Goal: Information Seeking & Learning: Find specific fact

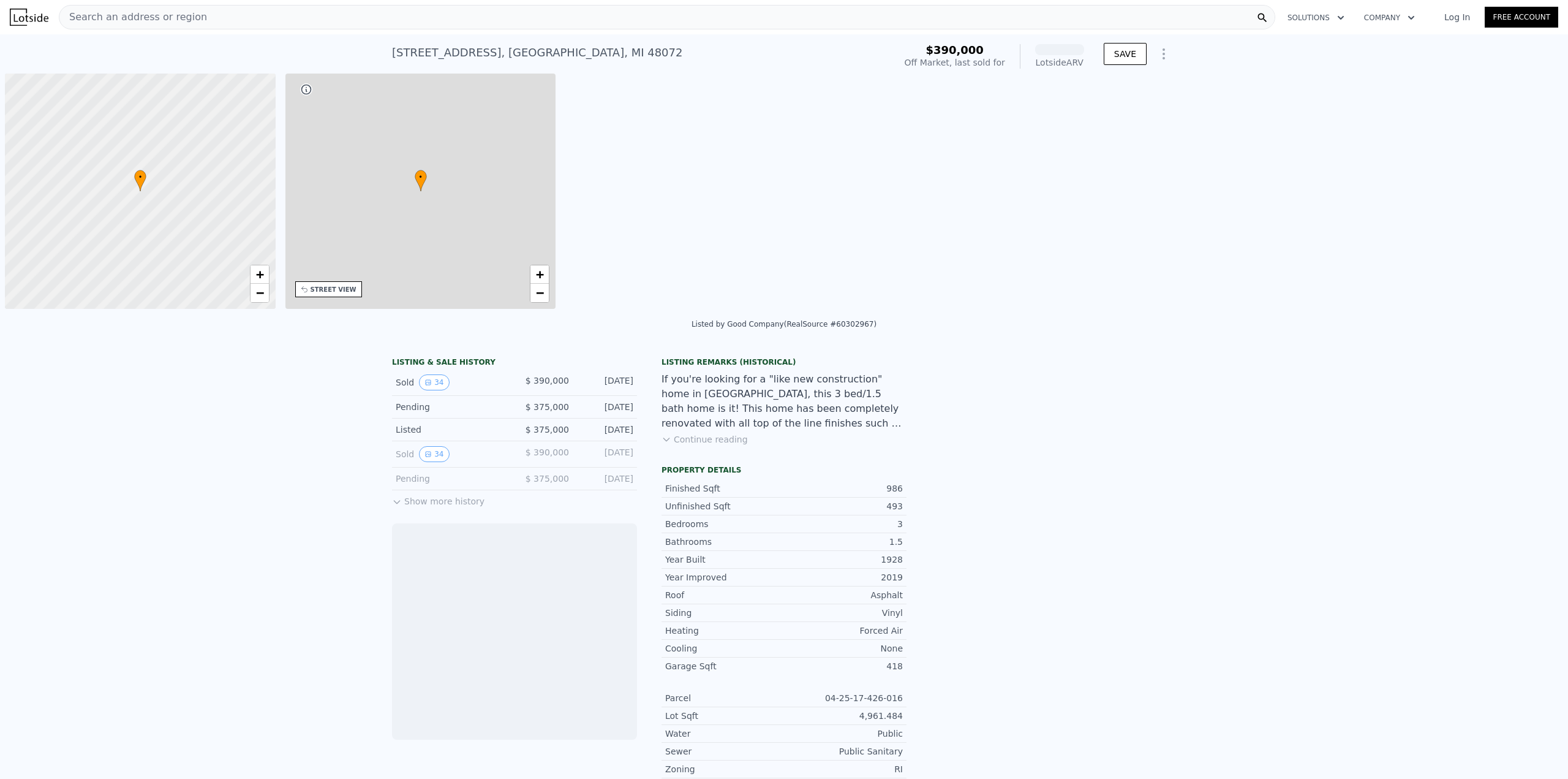
scroll to position [0, 5]
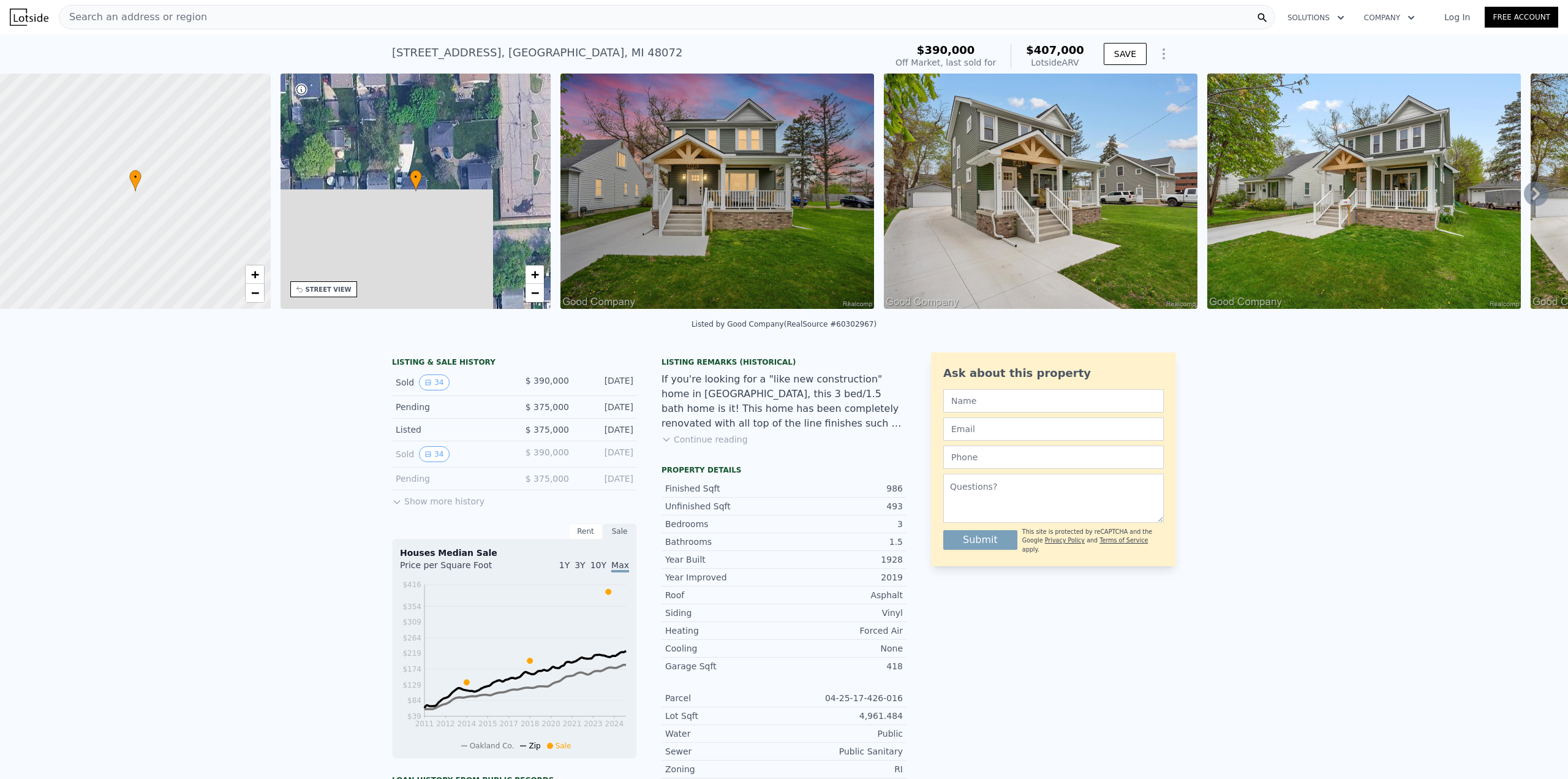
click at [455, 507] on button "Show more history" at bounding box center [438, 499] width 92 height 18
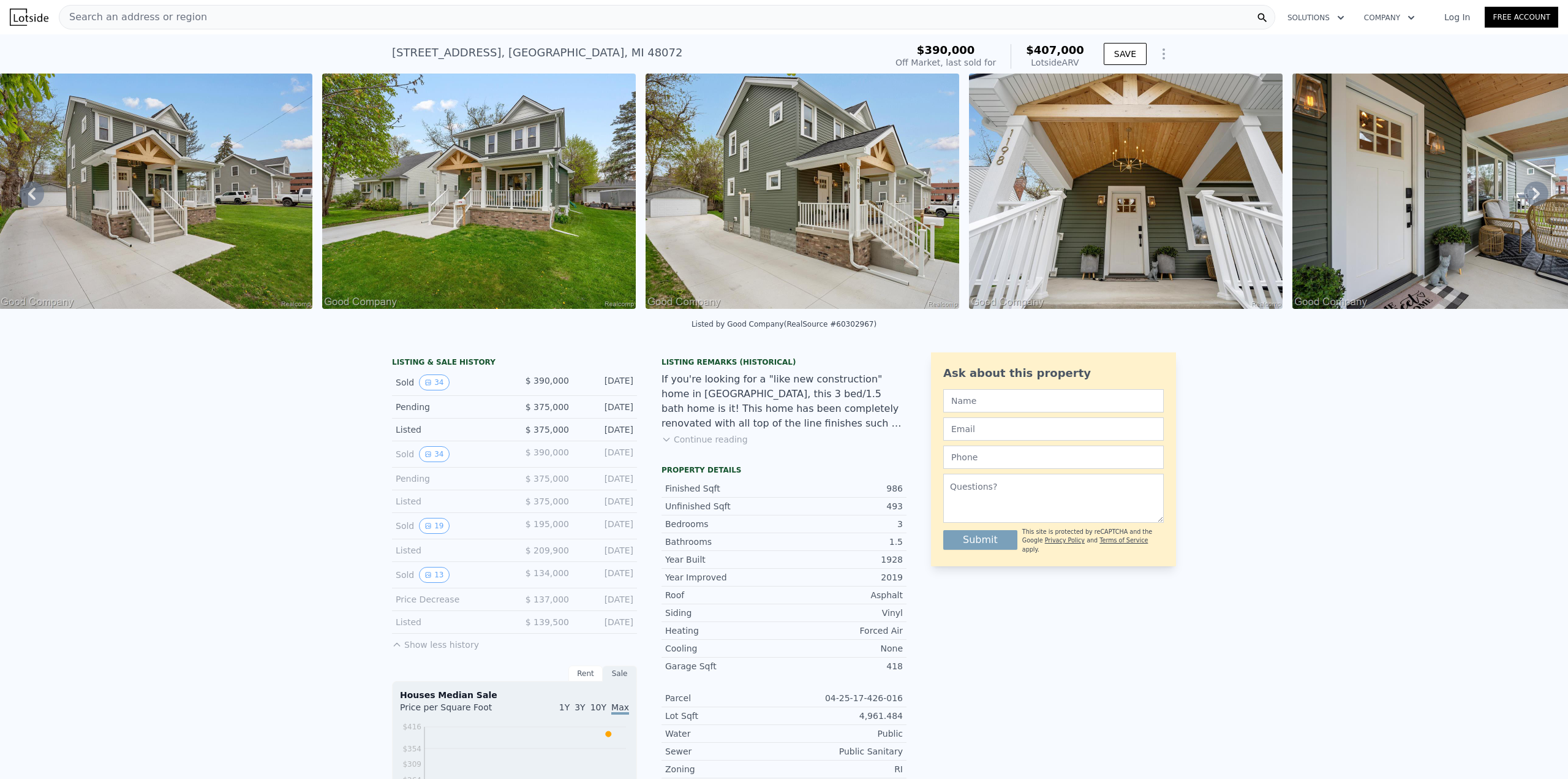
scroll to position [0, 884]
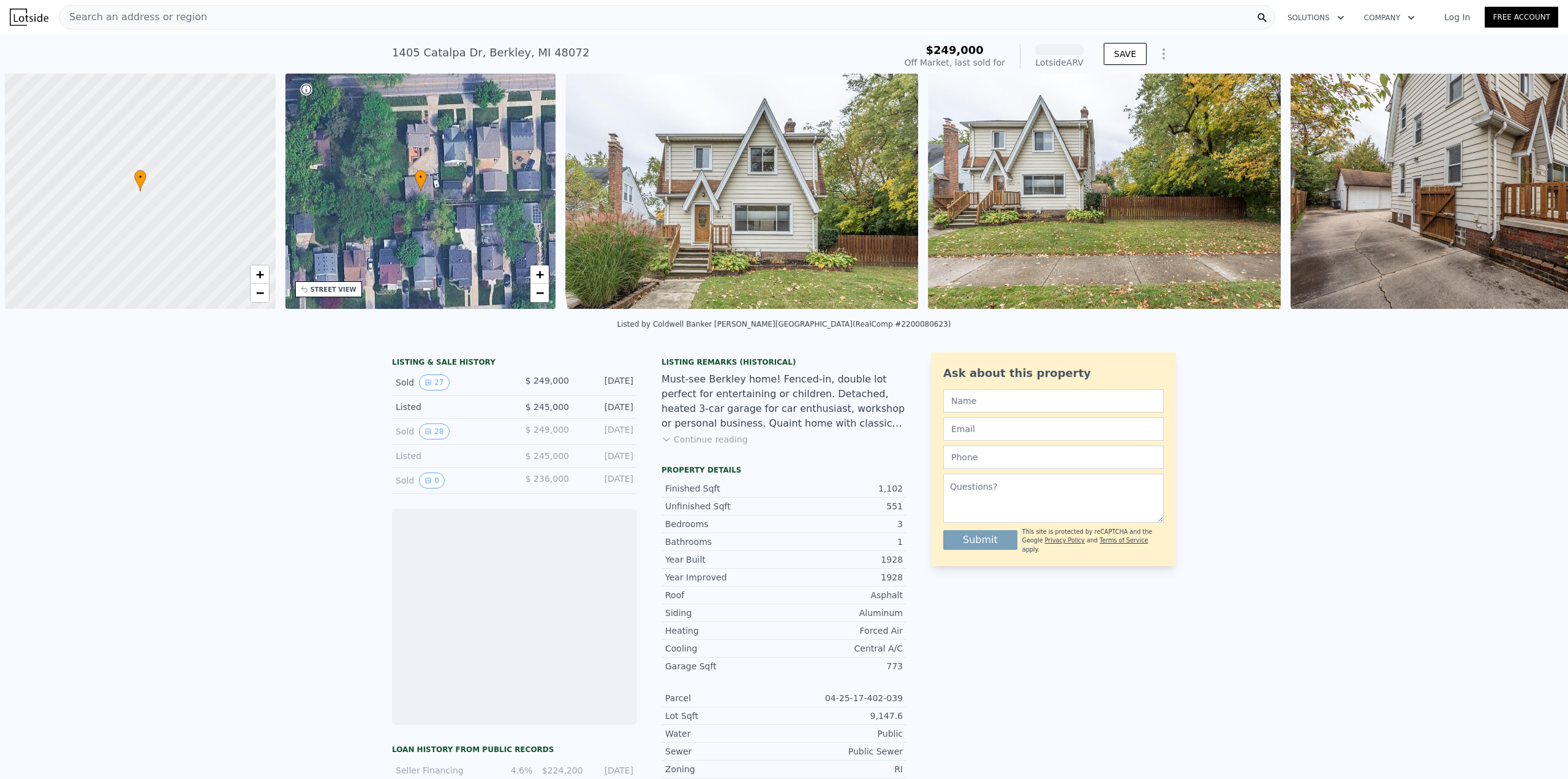
scroll to position [0, 5]
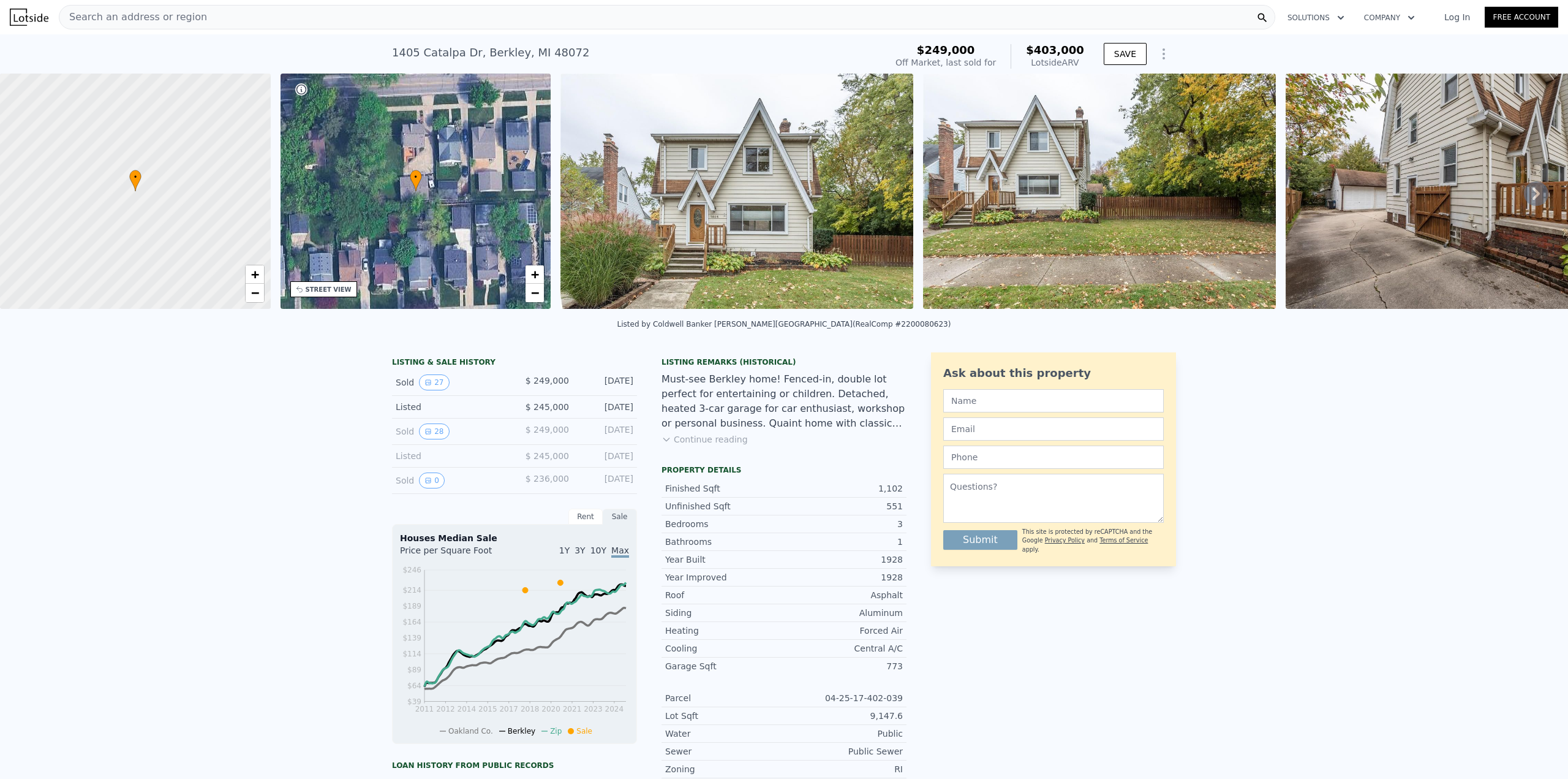
drag, startPoint x: 278, startPoint y: 321, endPoint x: 370, endPoint y: 323, distance: 92.0
click at [370, 323] on div "Listed by Coldwell Banker [PERSON_NAME] (RealComp #2200080623)" at bounding box center [784, 328] width 1568 height 30
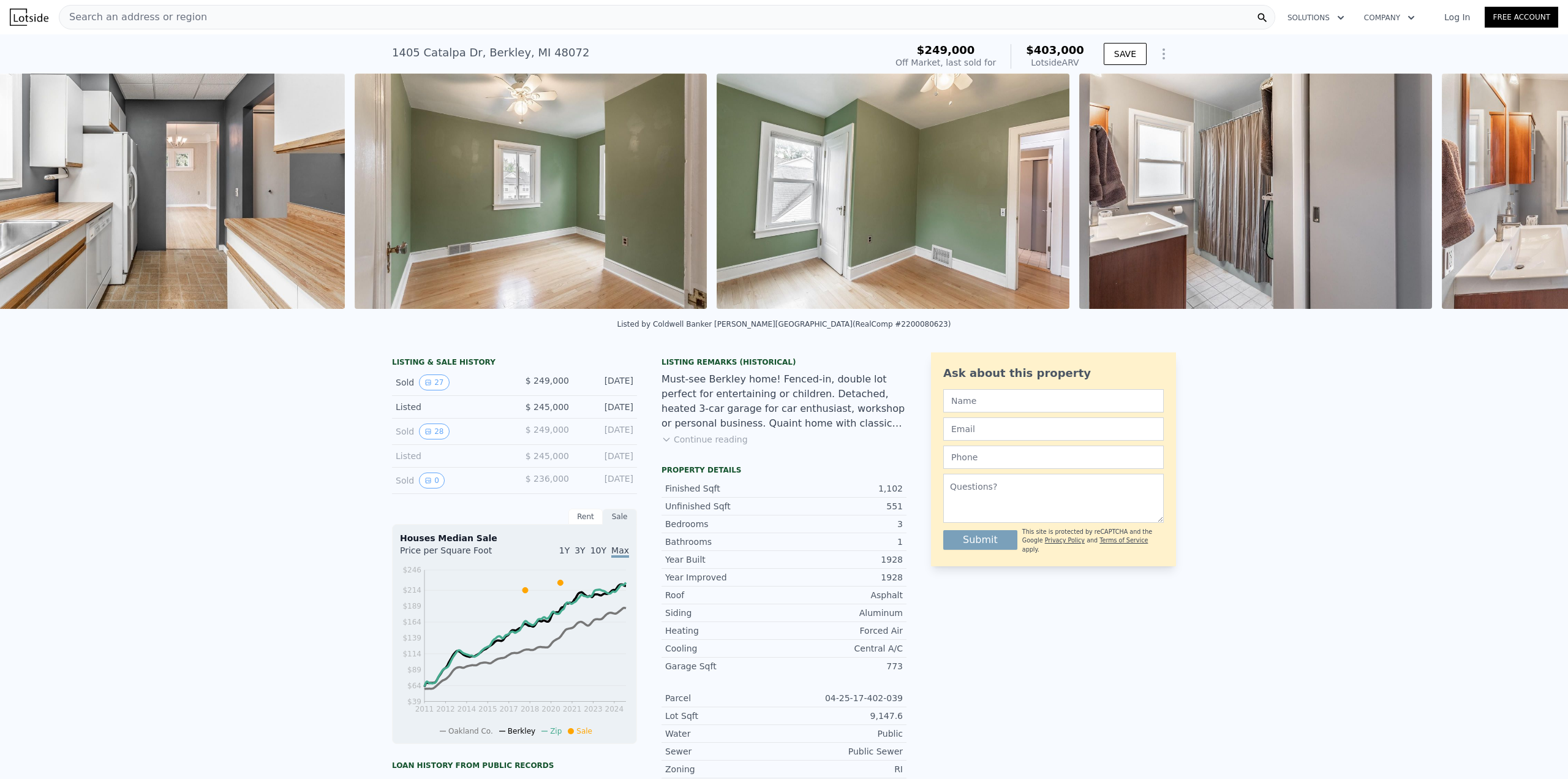
scroll to position [0, 4910]
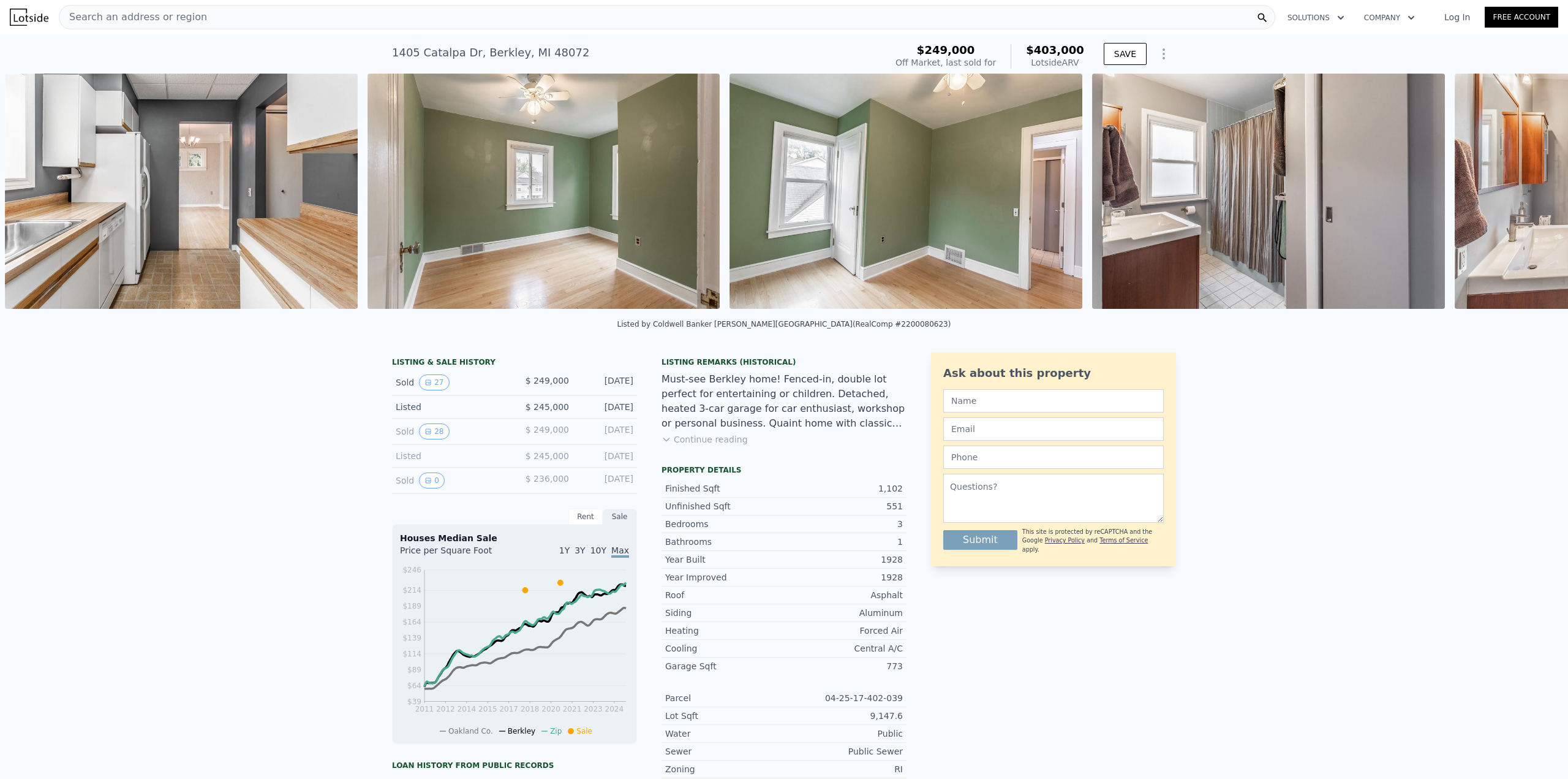
click at [820, 266] on img at bounding box center [905, 191] width 353 height 235
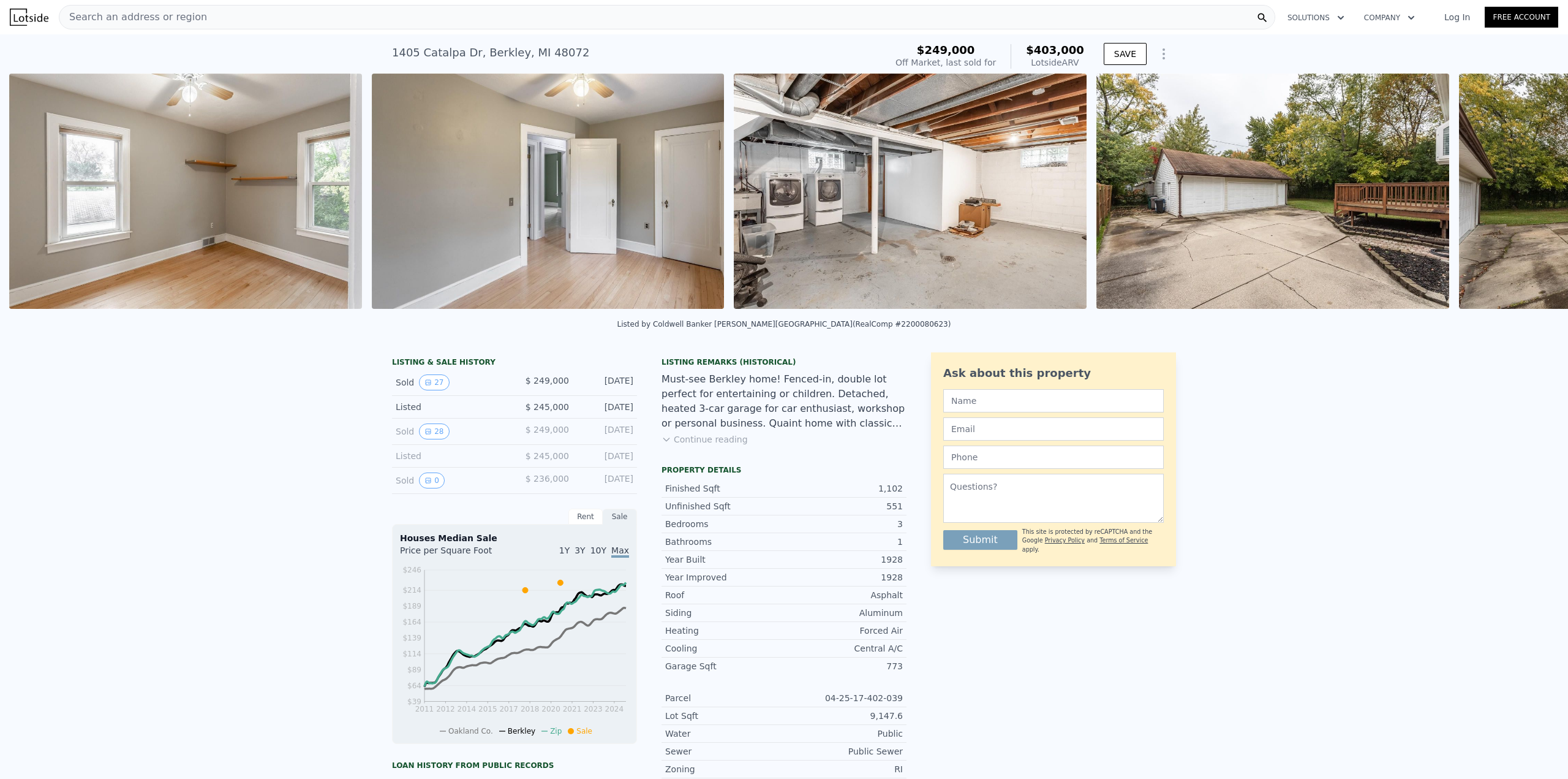
scroll to position [0, 7447]
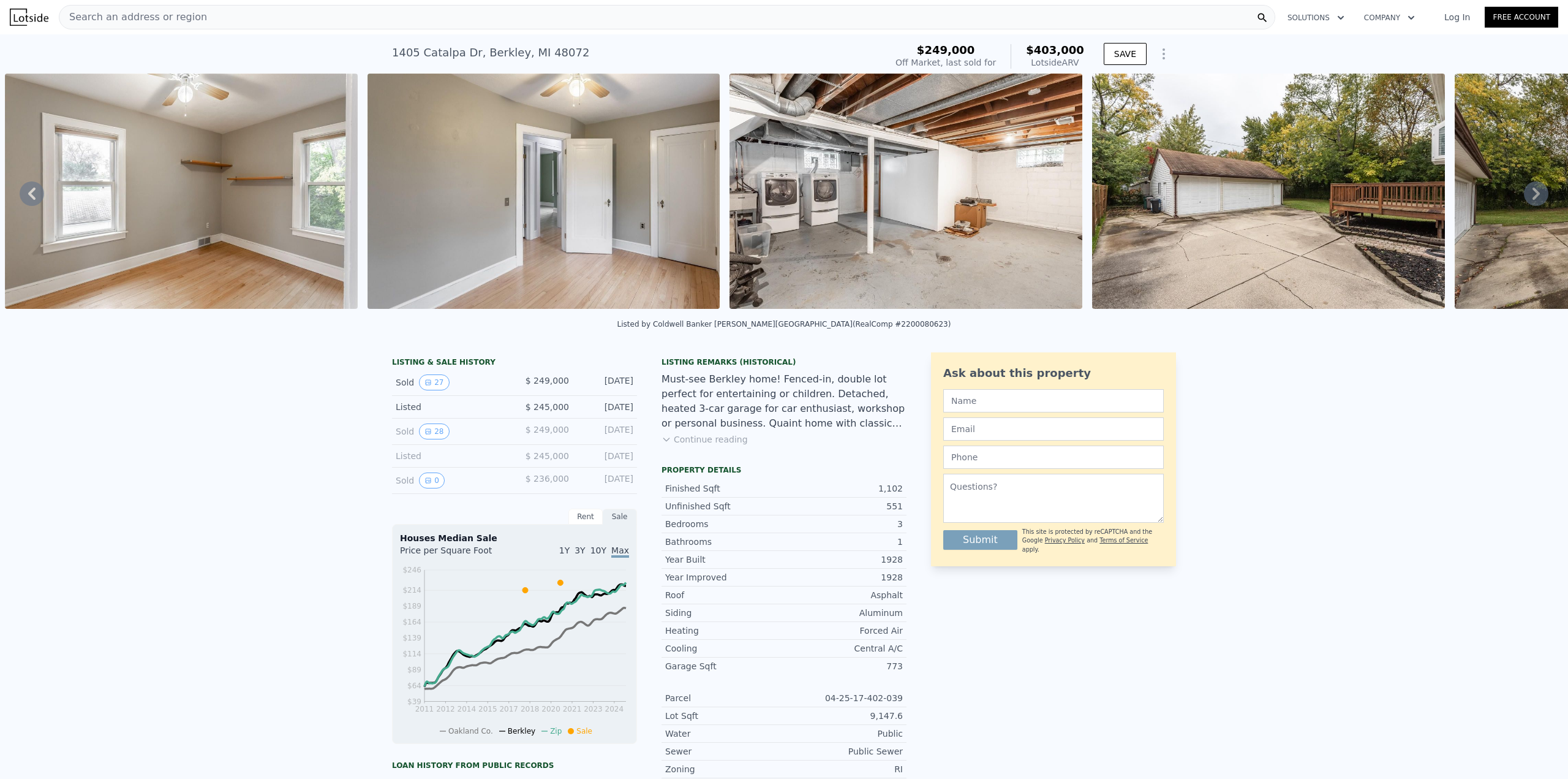
click at [991, 220] on img at bounding box center [905, 191] width 353 height 235
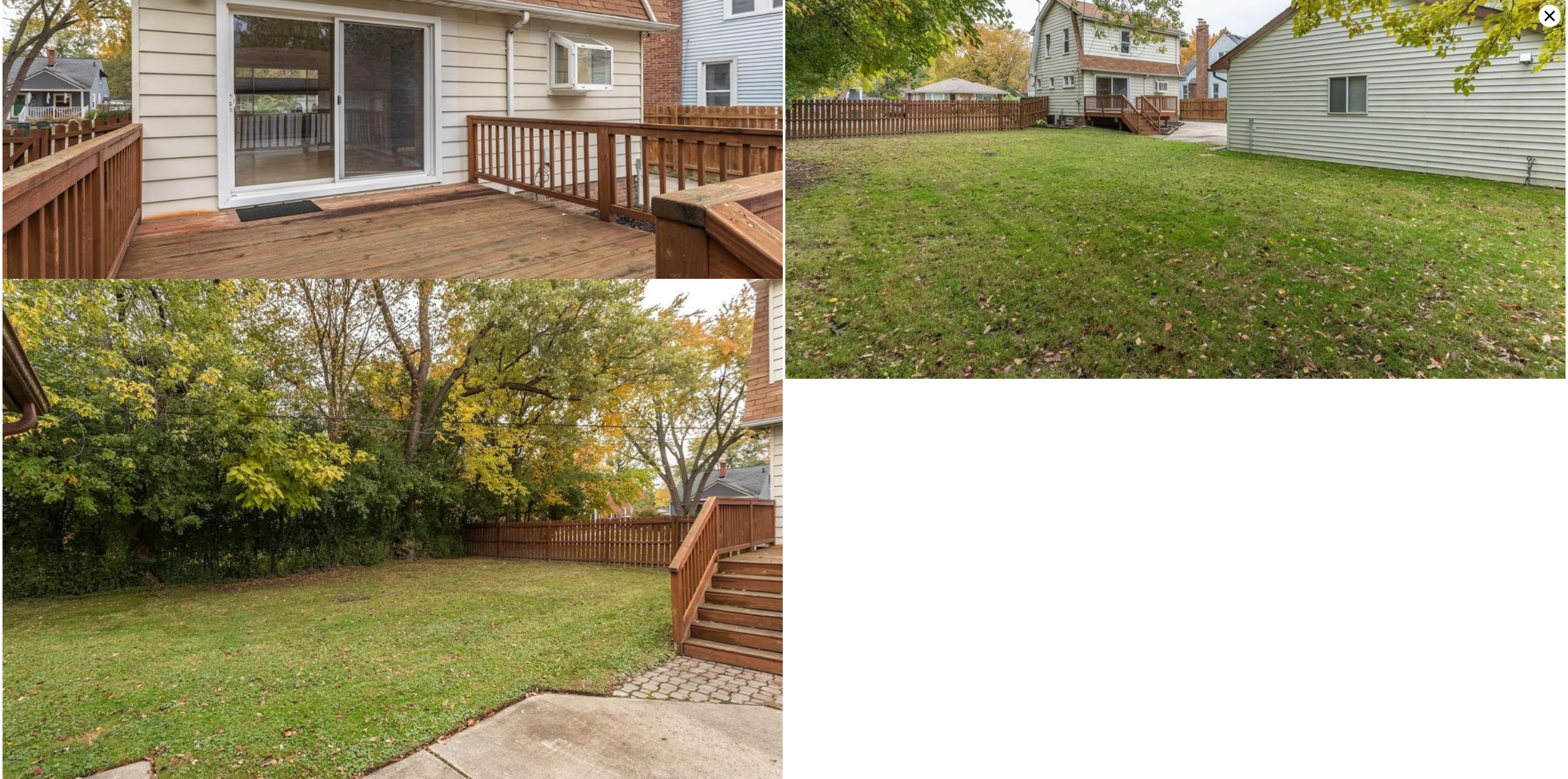
scroll to position [5210, 0]
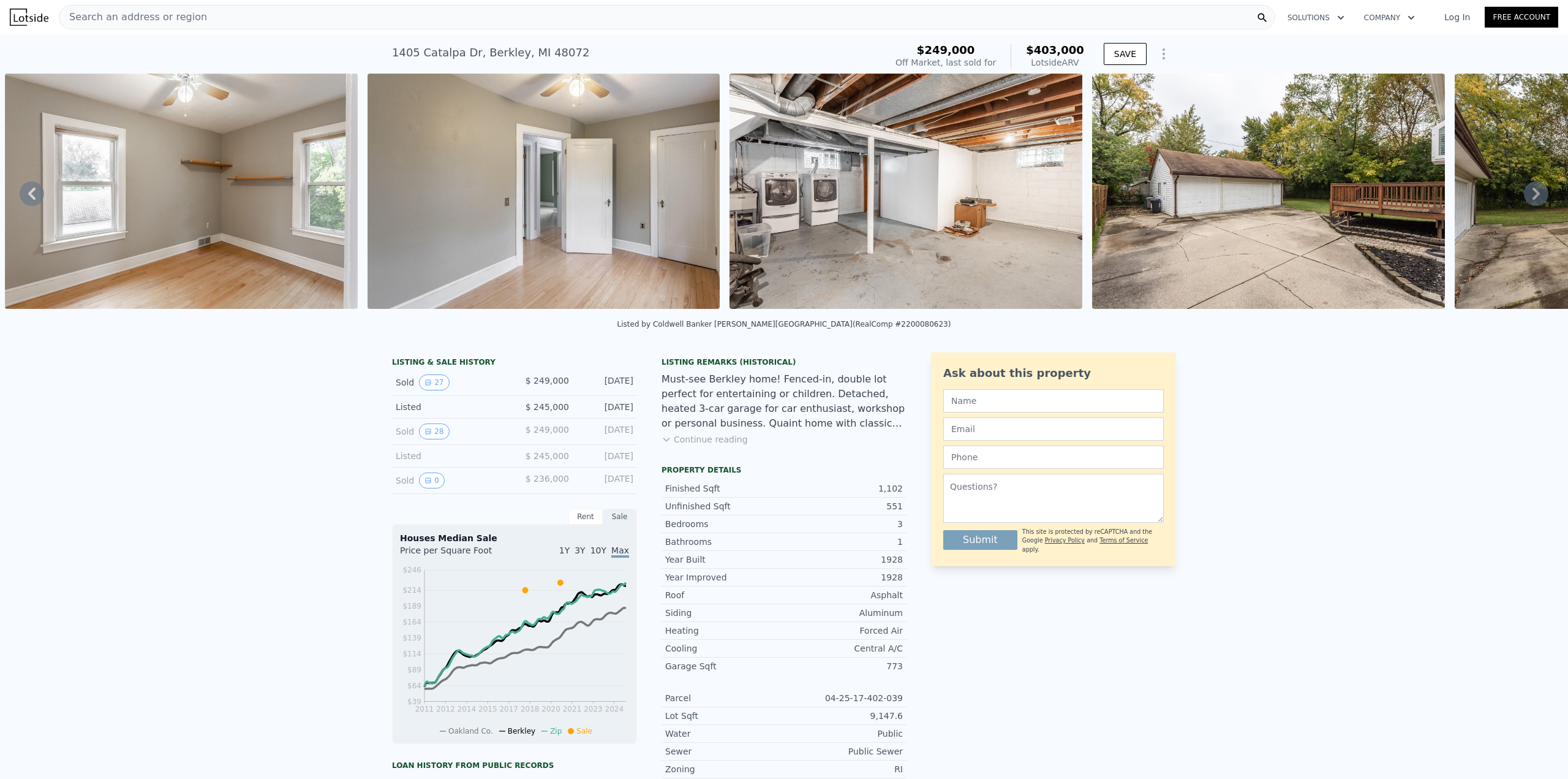
drag, startPoint x: 1419, startPoint y: 479, endPoint x: 1410, endPoint y: 476, distance: 9.5
click at [1416, 479] on div "LISTING & SALE HISTORY Sold 27 $ 249,000 Dec 6, 2020 Listed $ 245,000 Oct 21, 2…" at bounding box center [784, 675] width 1568 height 666
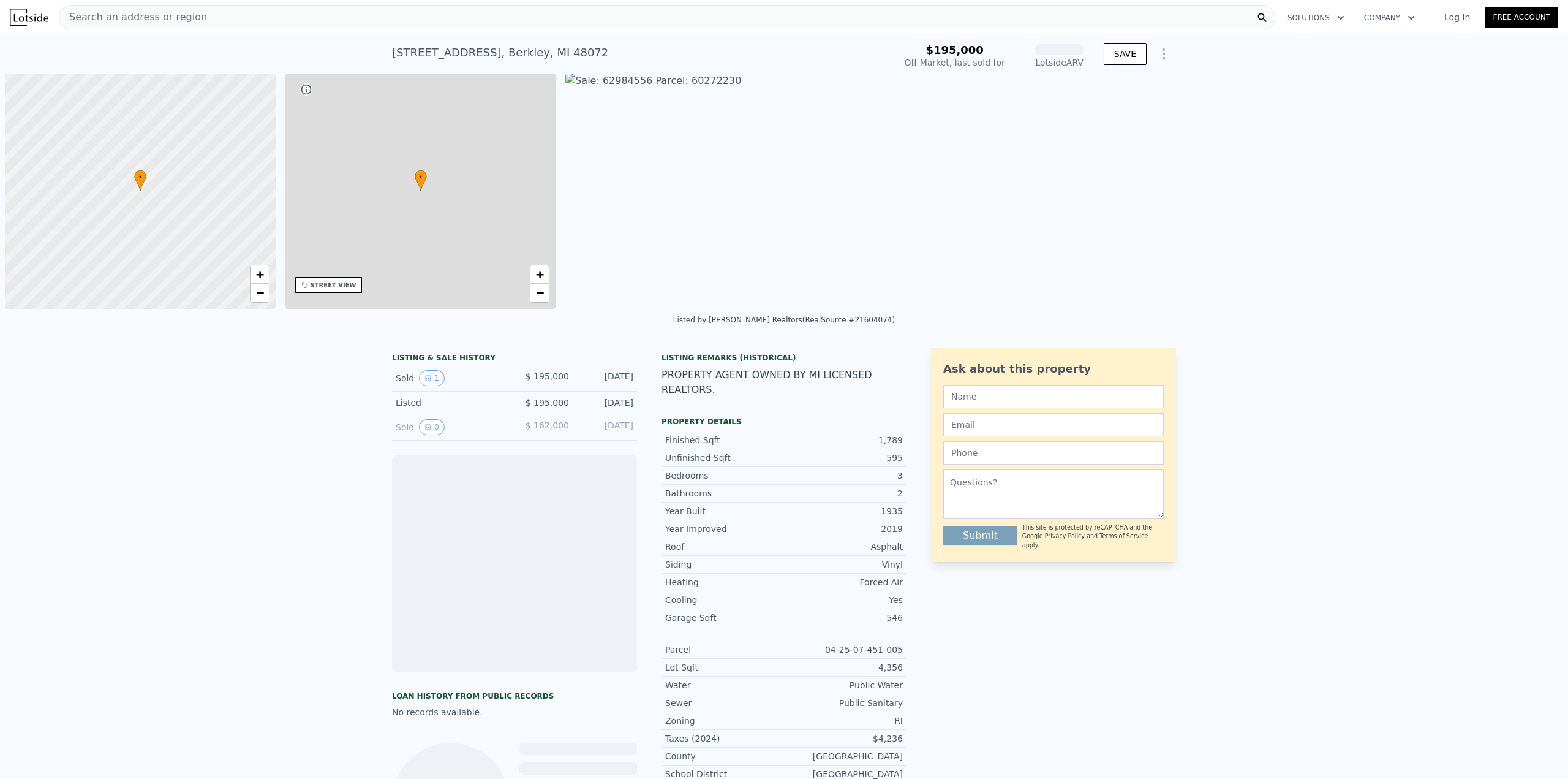
scroll to position [0, 5]
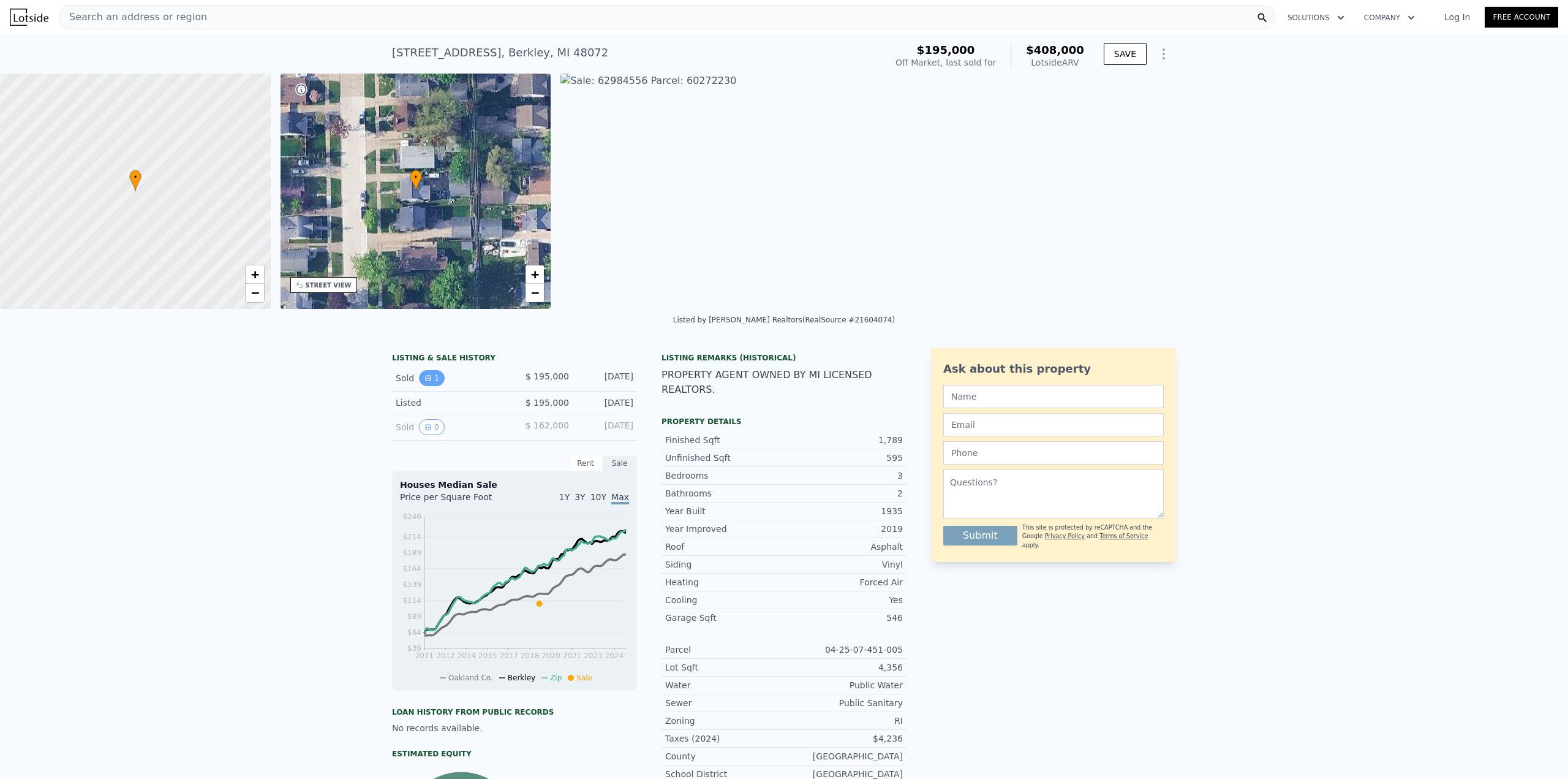
click at [431, 386] on button "1" at bounding box center [431, 377] width 26 height 16
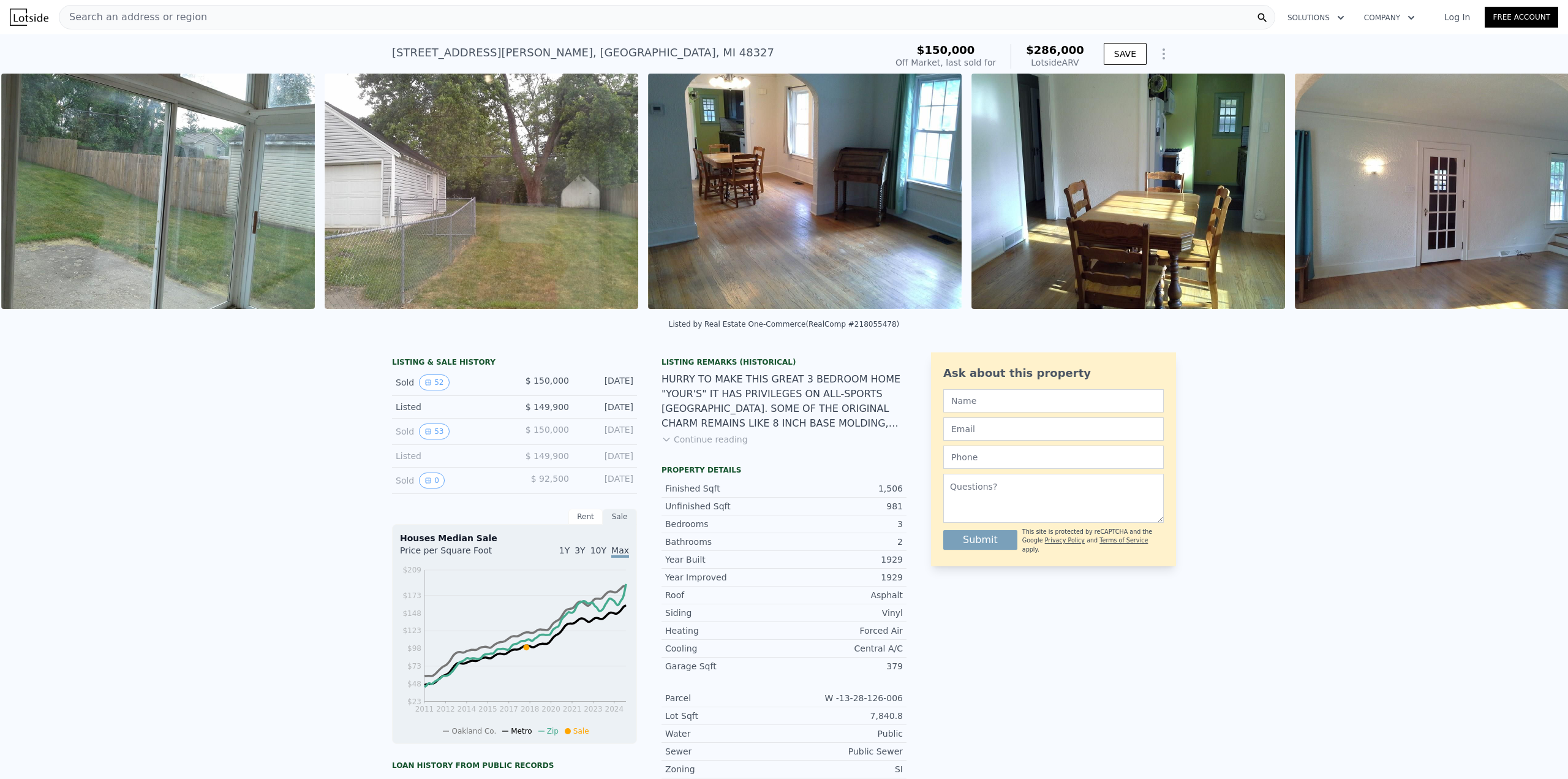
scroll to position [0, 2824]
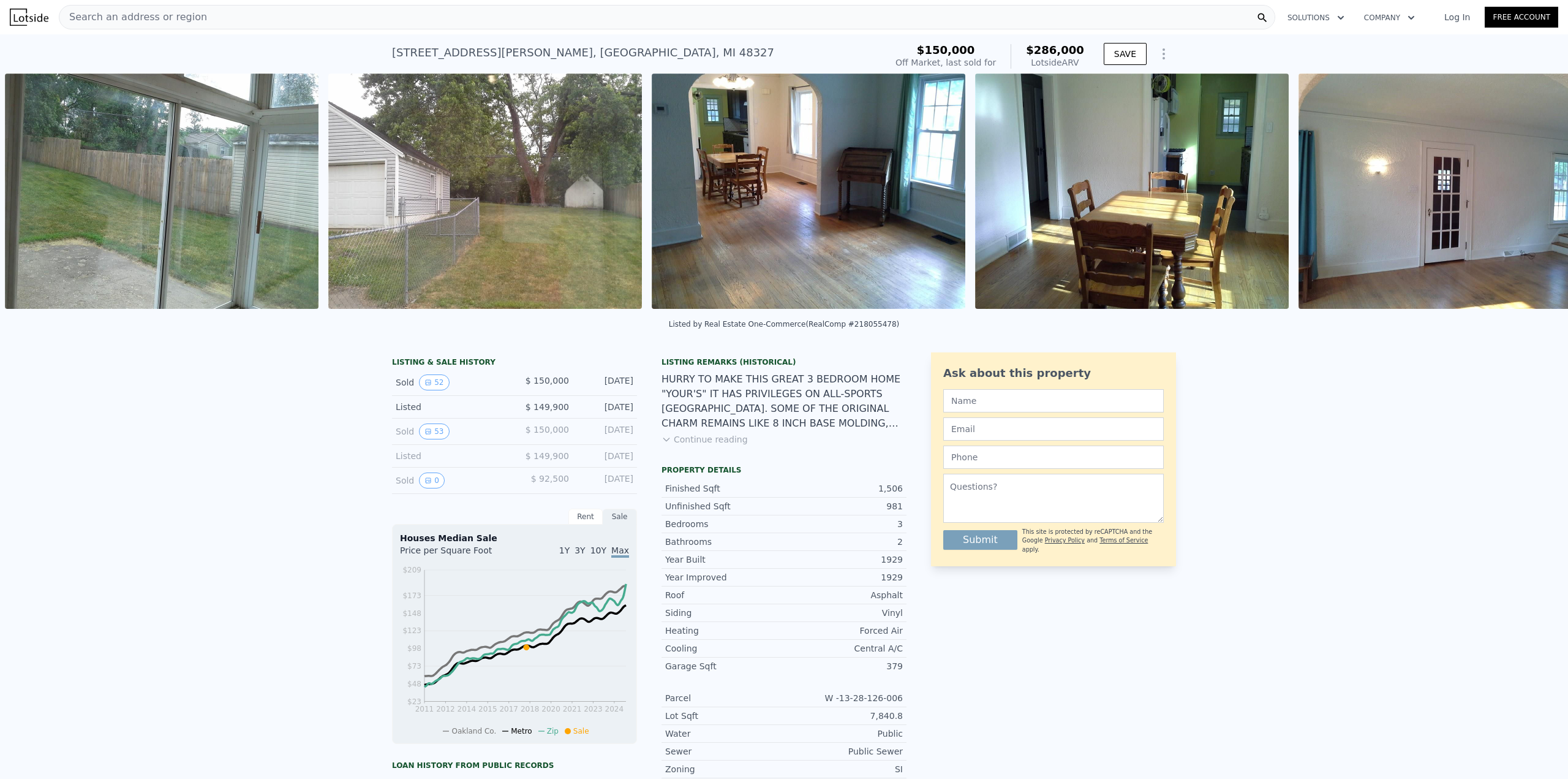
click at [822, 220] on img at bounding box center [808, 191] width 313 height 235
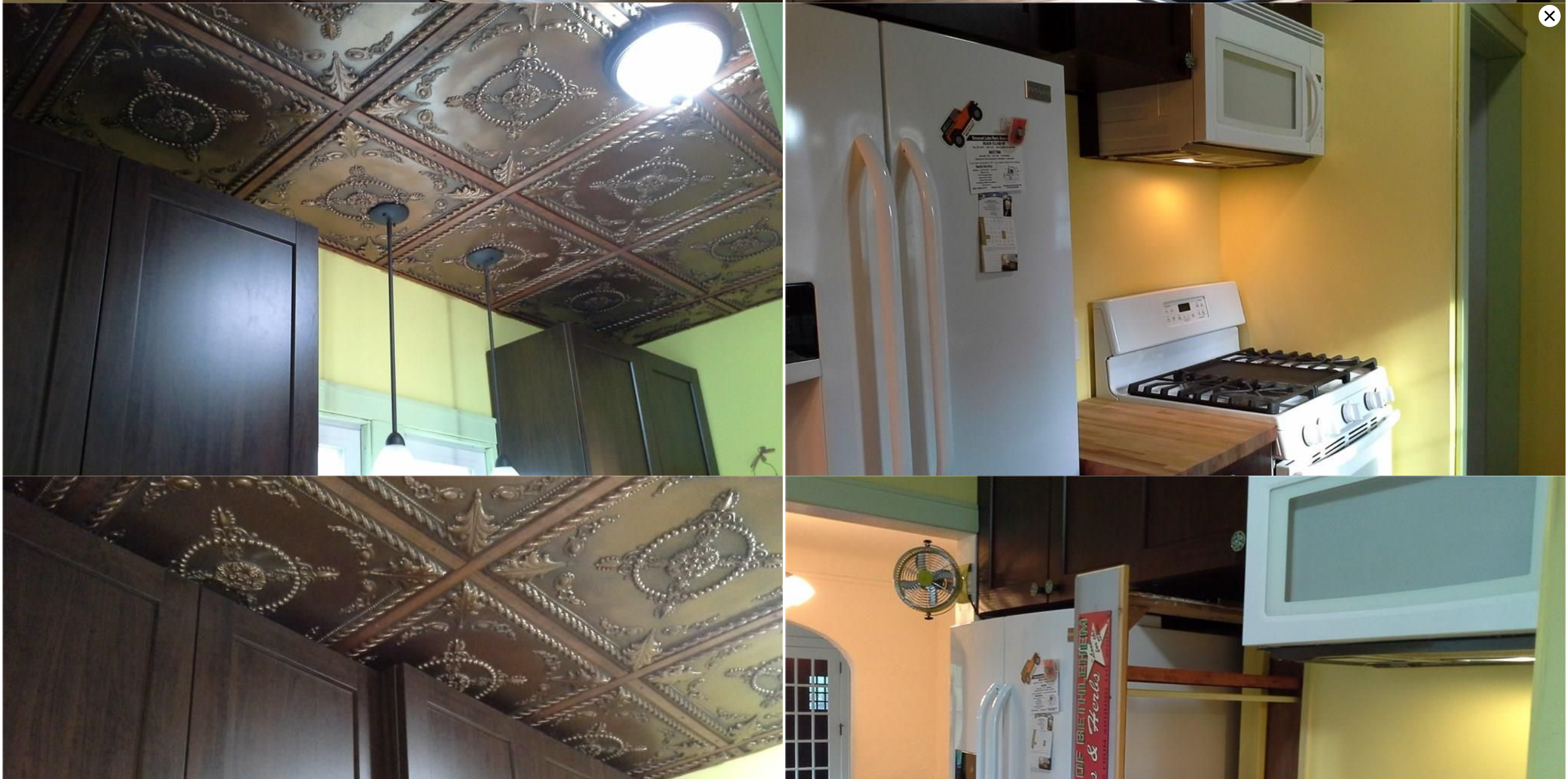
scroll to position [6148, 0]
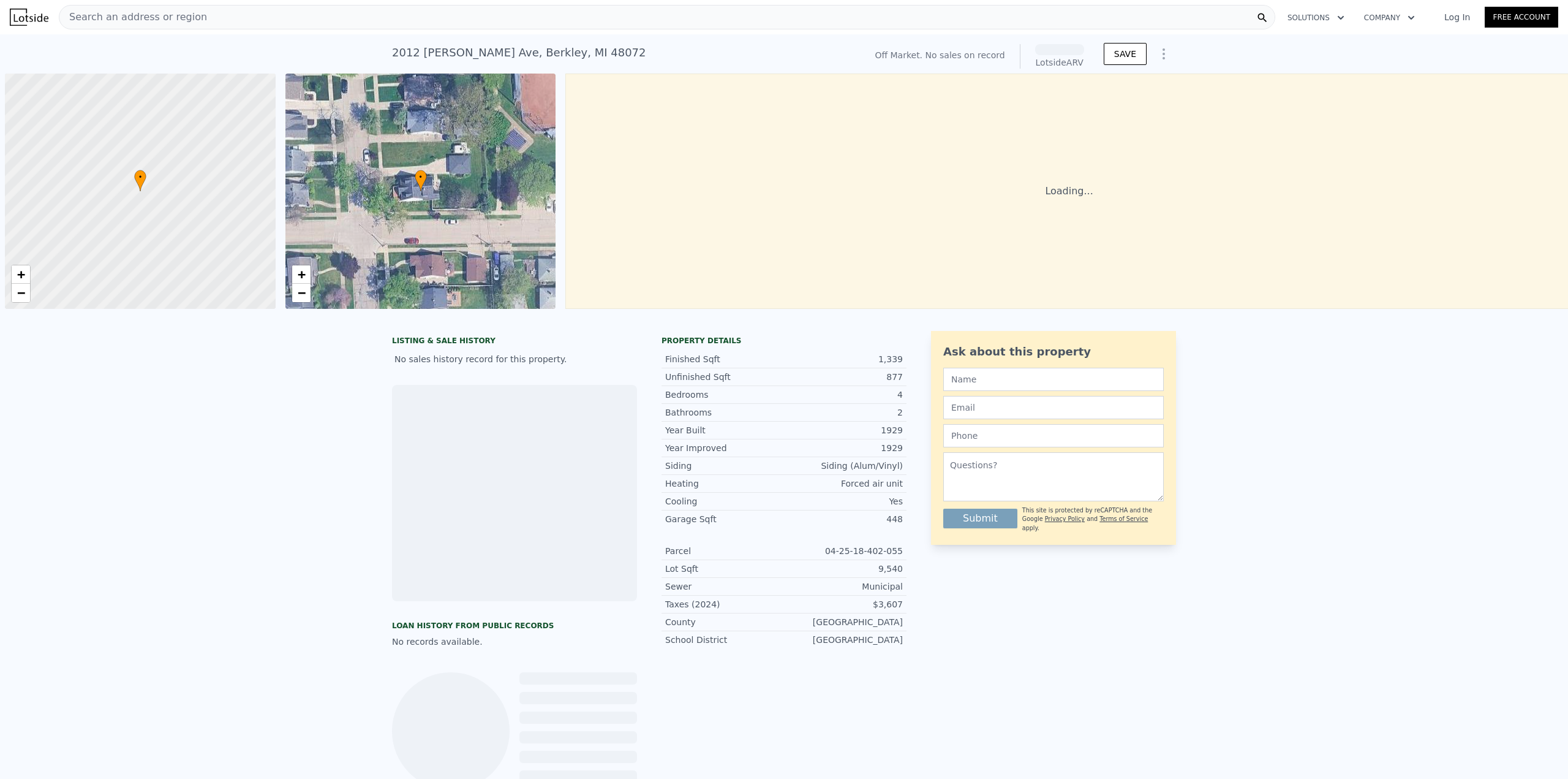
scroll to position [0, 5]
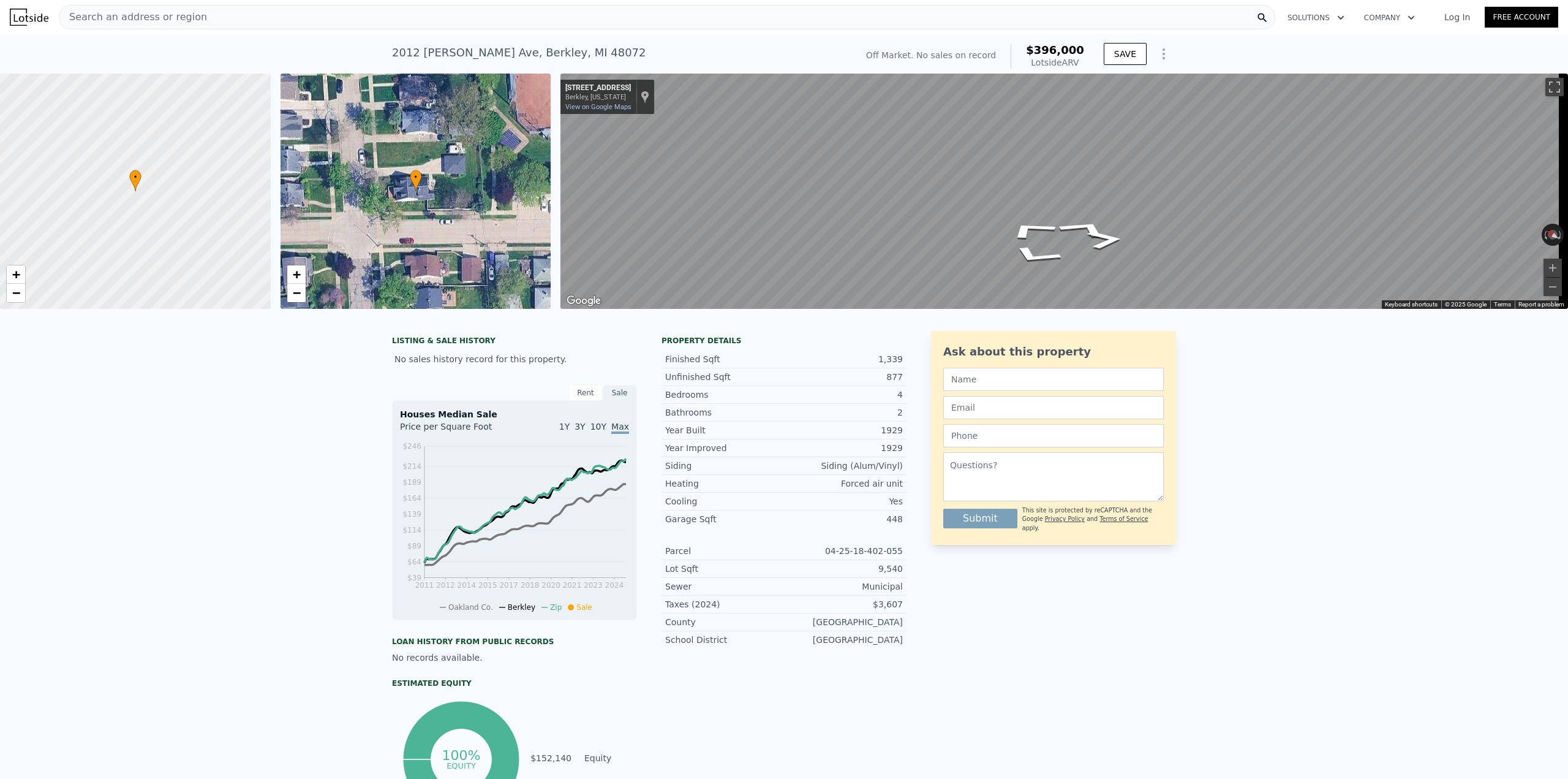
click at [494, 167] on div "• + − • + − ← Move left → Move right ↑ Move up ↓ Move down + Zoom in - Zoom out…" at bounding box center [784, 191] width 1568 height 235
click at [1036, 249] on div "Map" at bounding box center [1064, 191] width 1008 height 235
click at [462, 185] on div "• + − • + − ← Move left → Move right ↑ Move up ↓ Move down + Zoom in - Zoom out…" at bounding box center [784, 191] width 1568 height 235
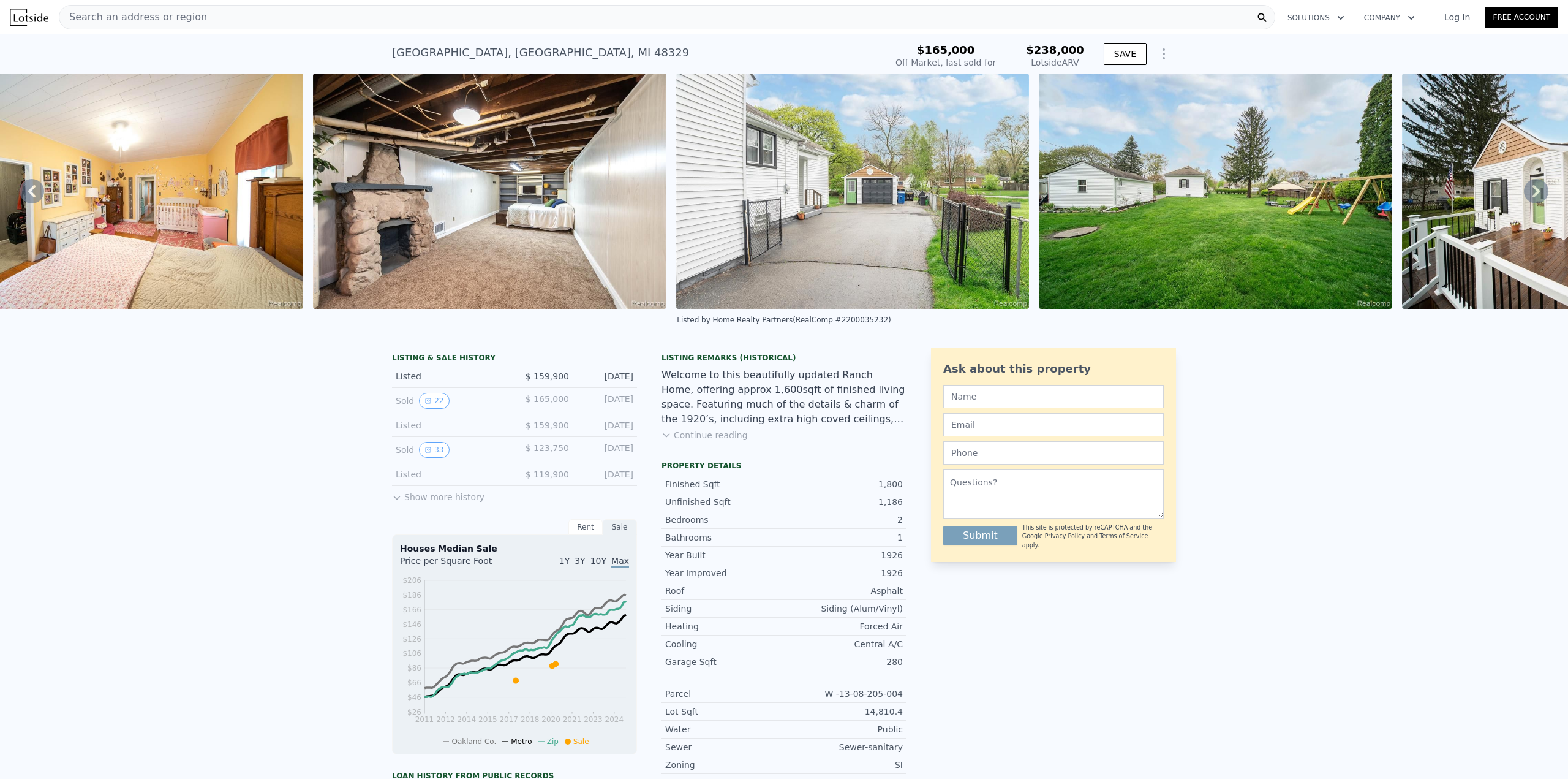
scroll to position [0, 6260]
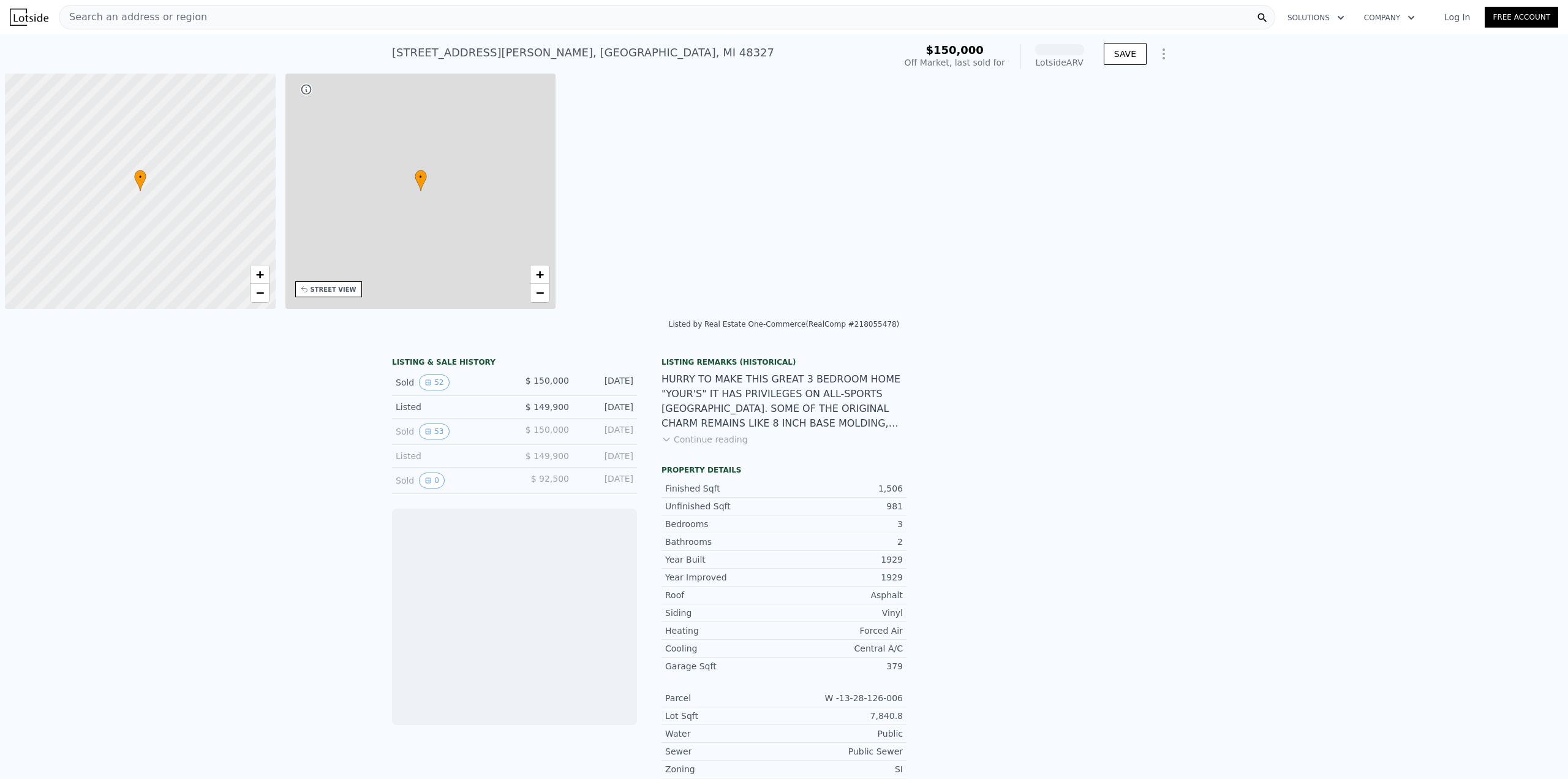
scroll to position [0, 5]
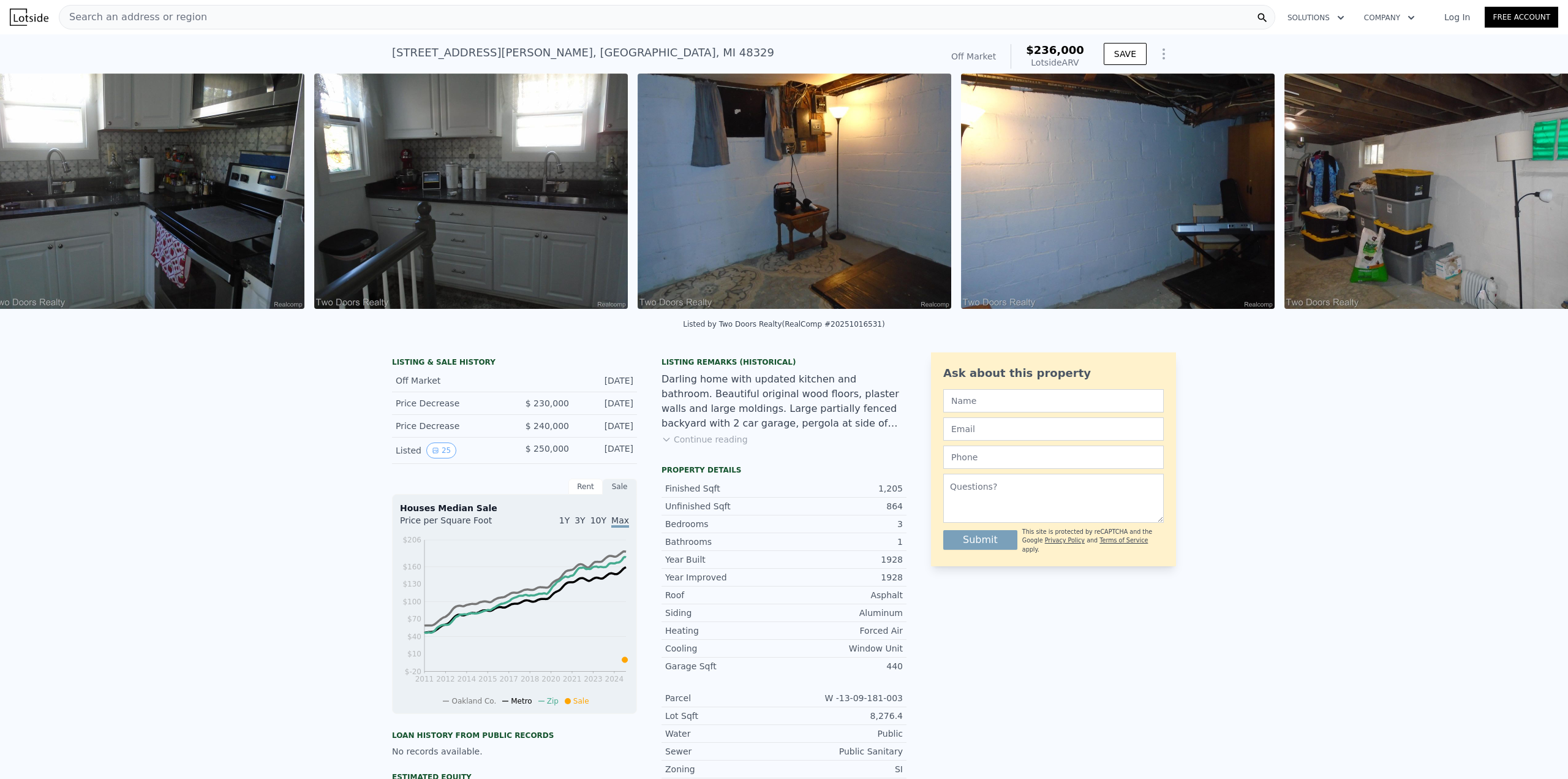
scroll to position [0, 4441]
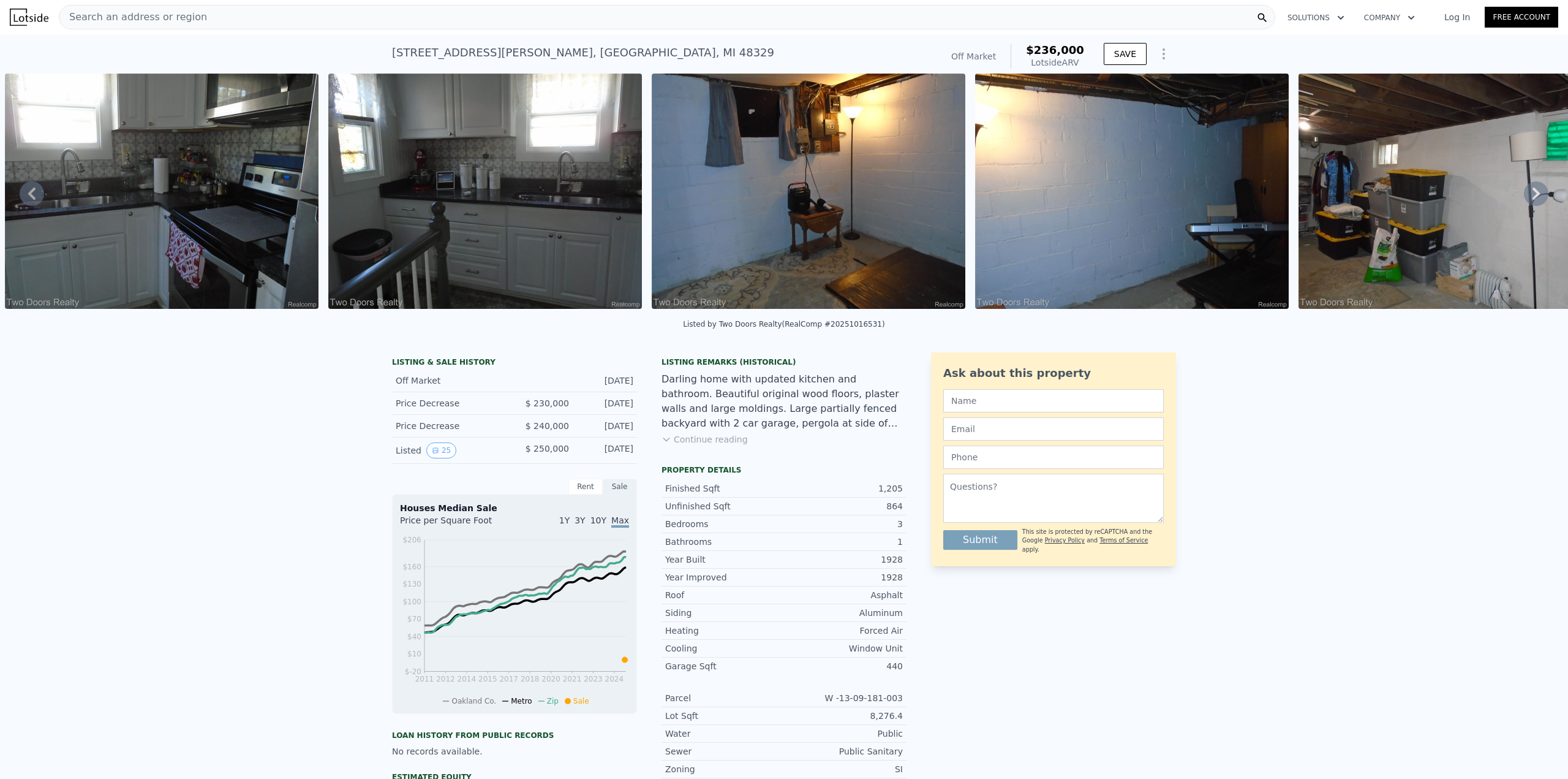
click at [1152, 252] on img at bounding box center [1132, 191] width 313 height 235
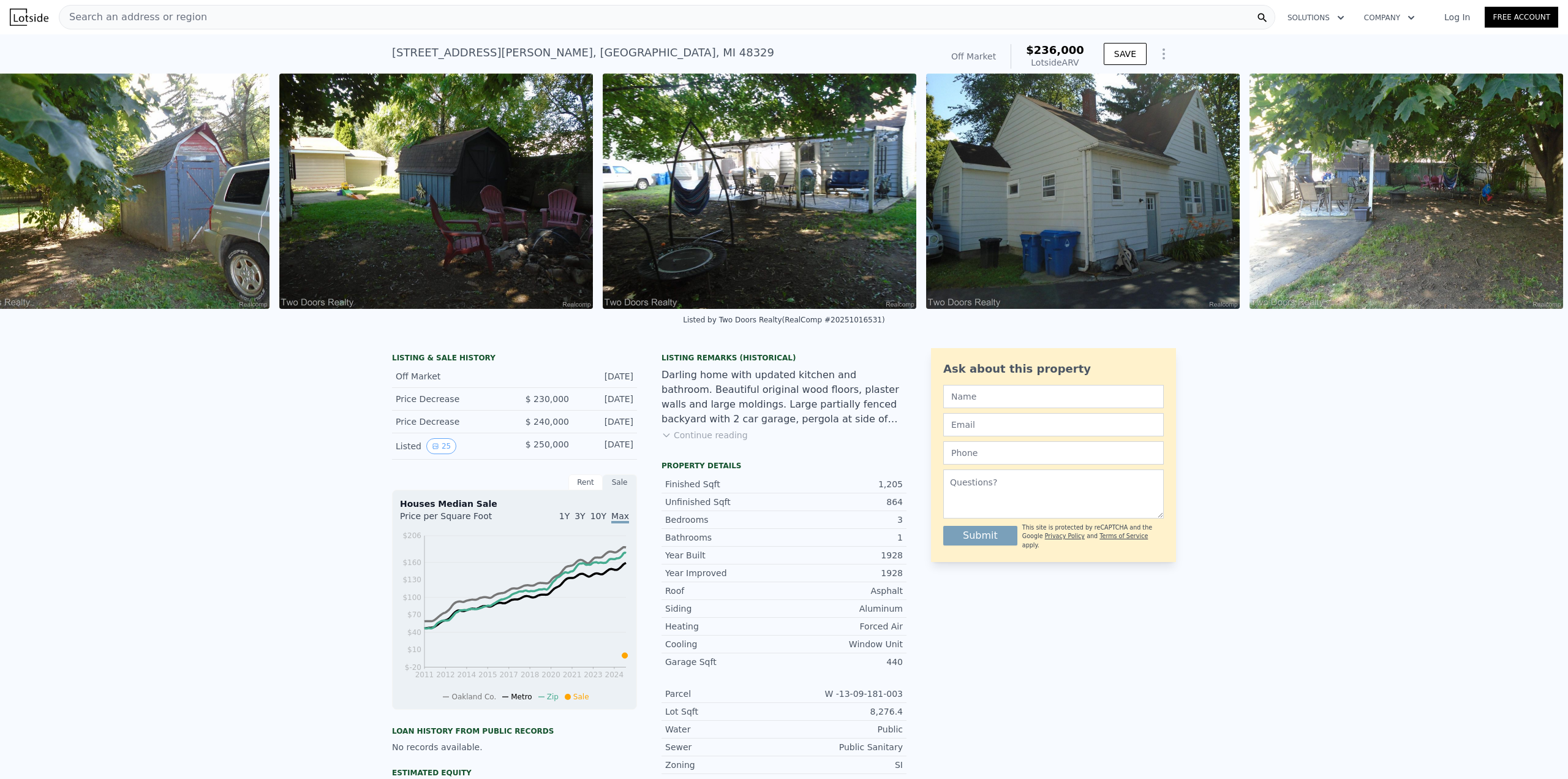
scroll to position [0, 6705]
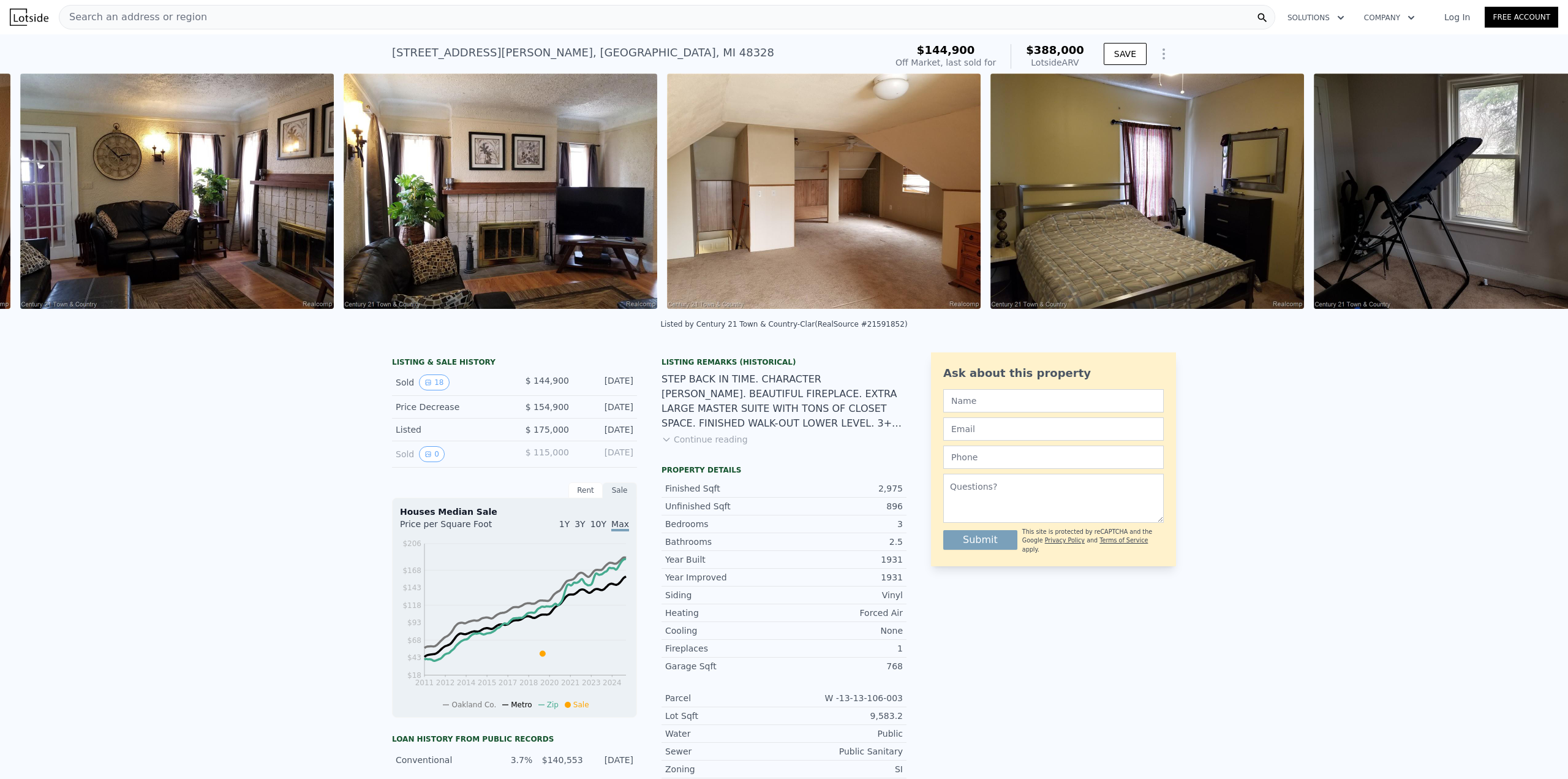
scroll to position [0, 4075]
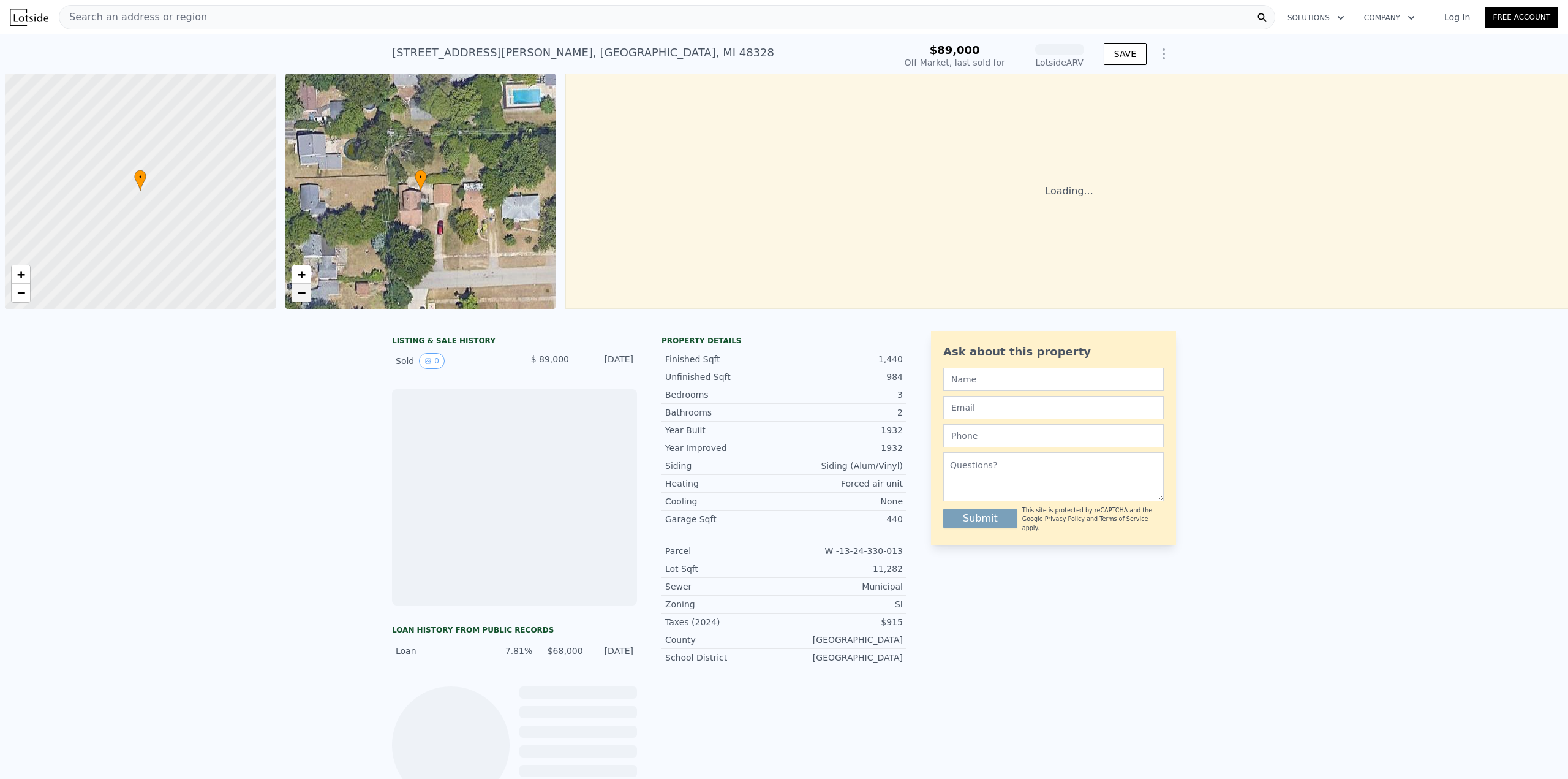
scroll to position [0, 5]
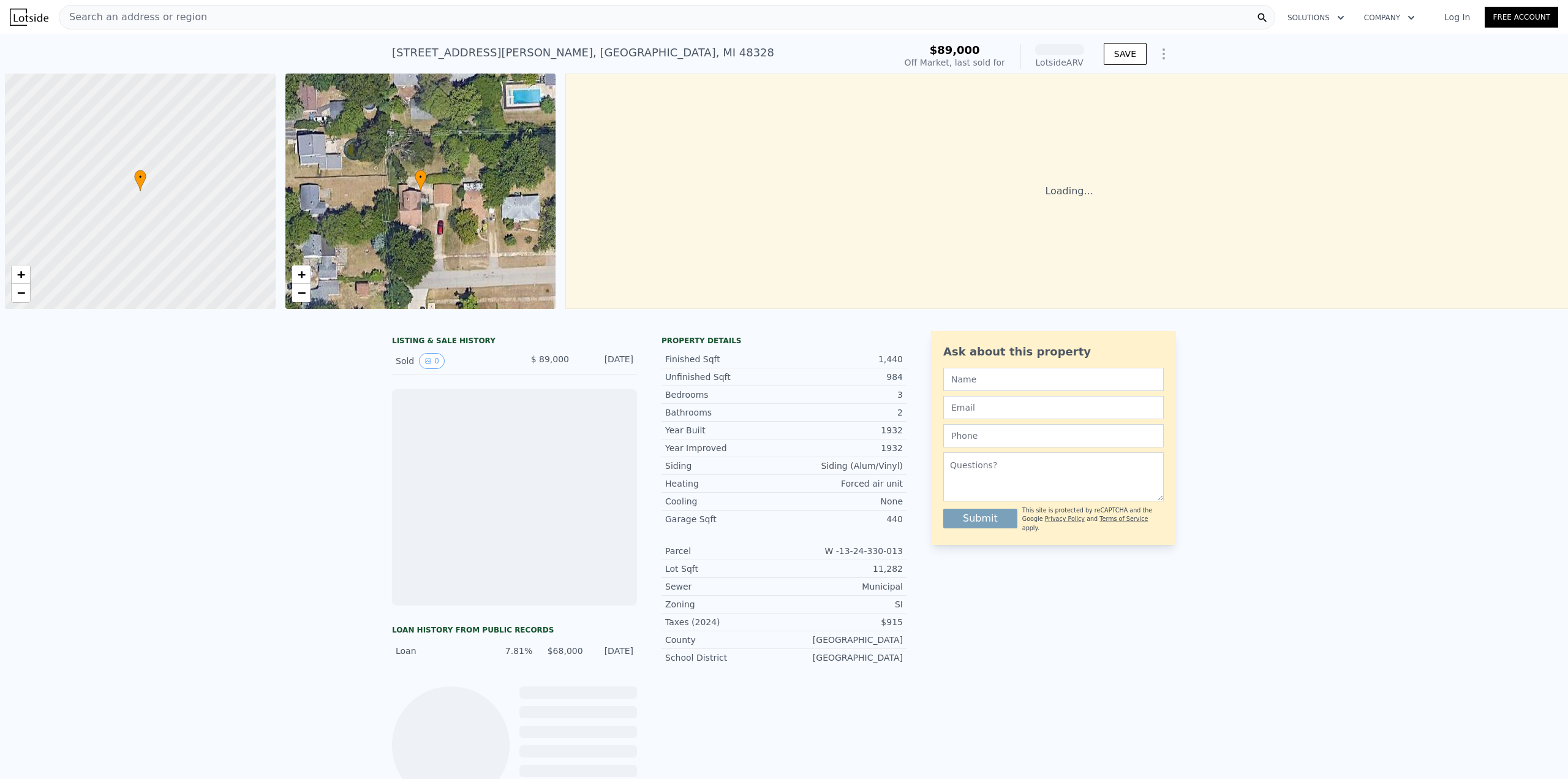
scroll to position [0, 5]
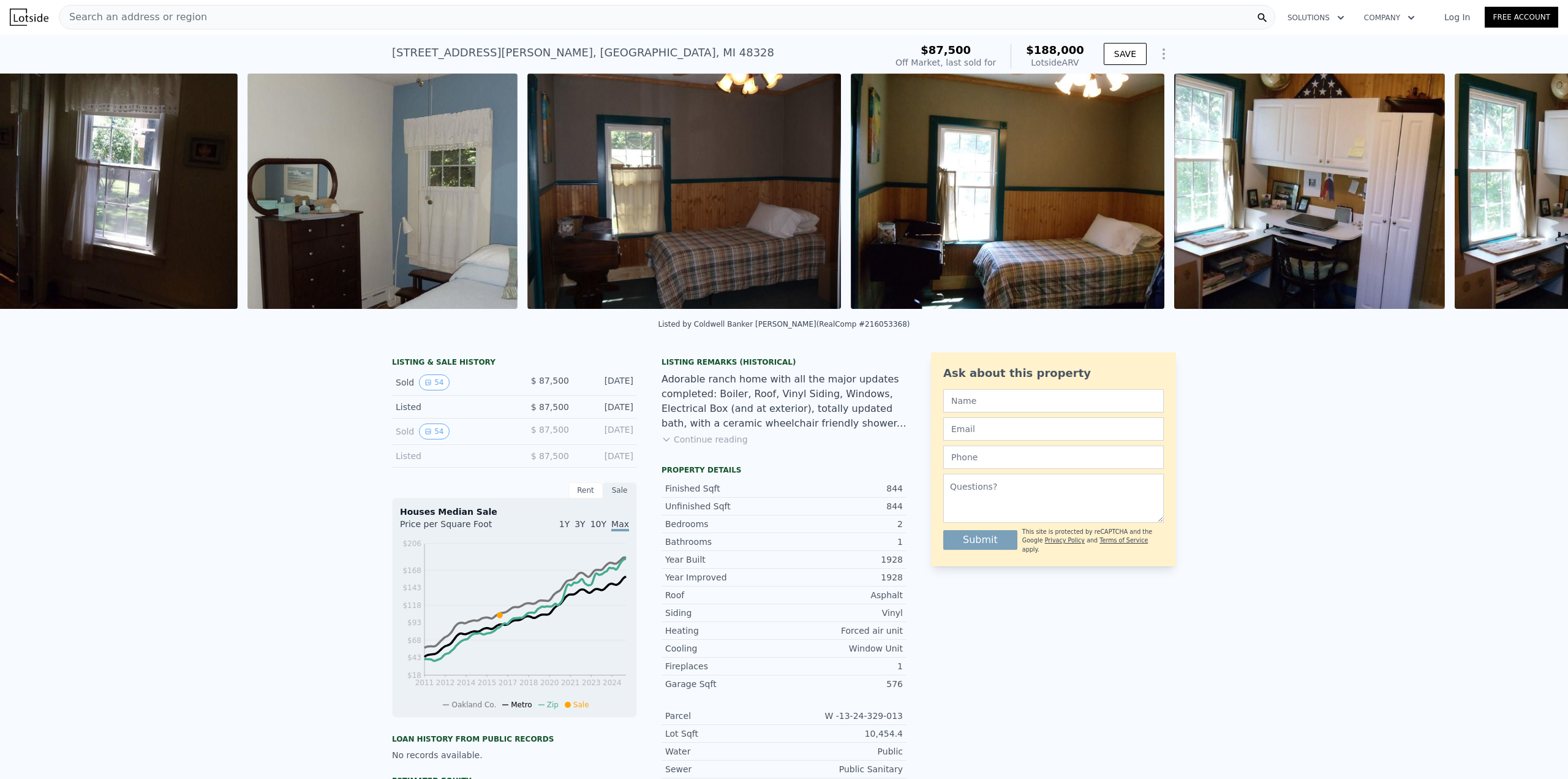
scroll to position [0, 5519]
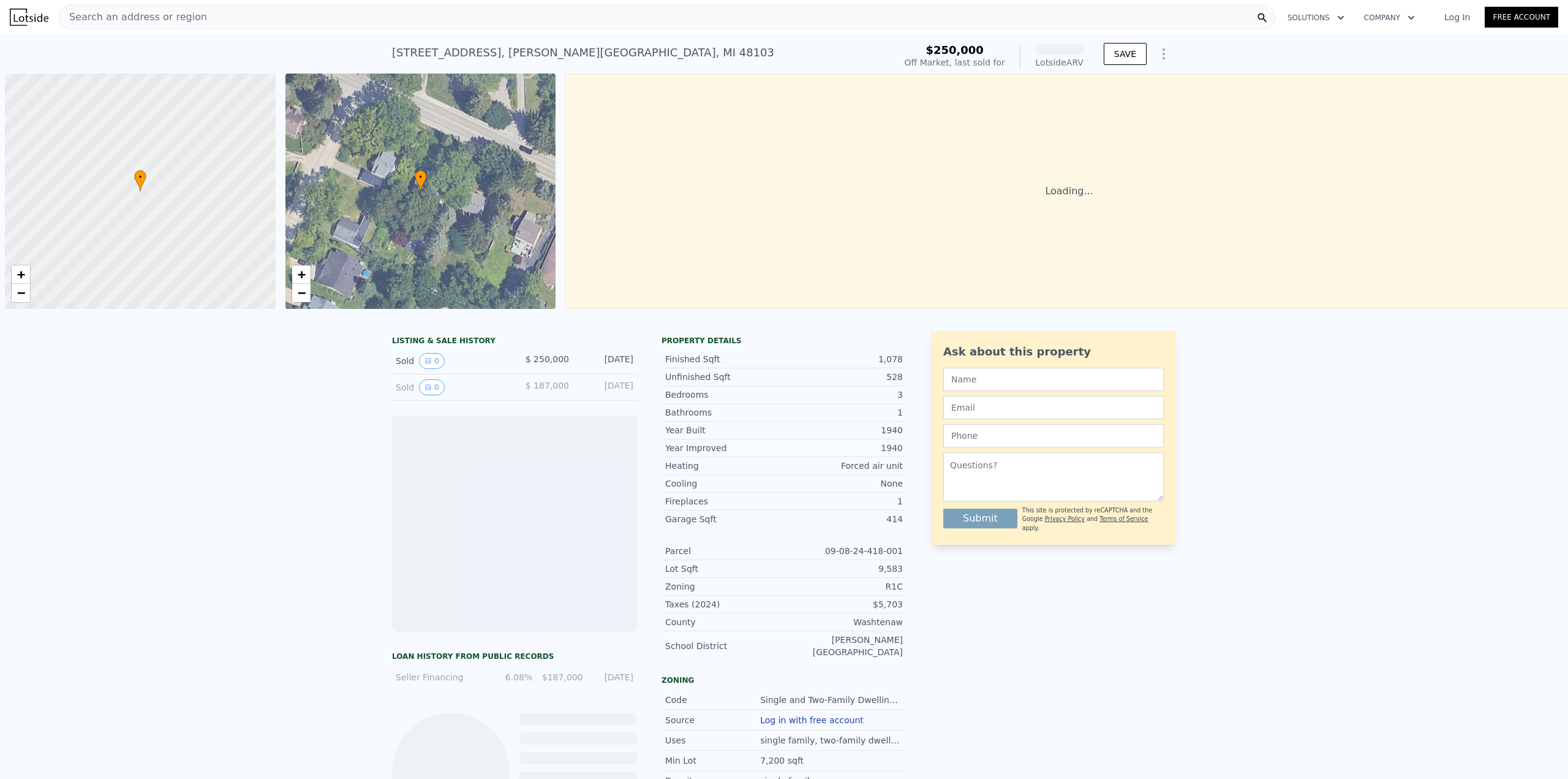
scroll to position [0, 5]
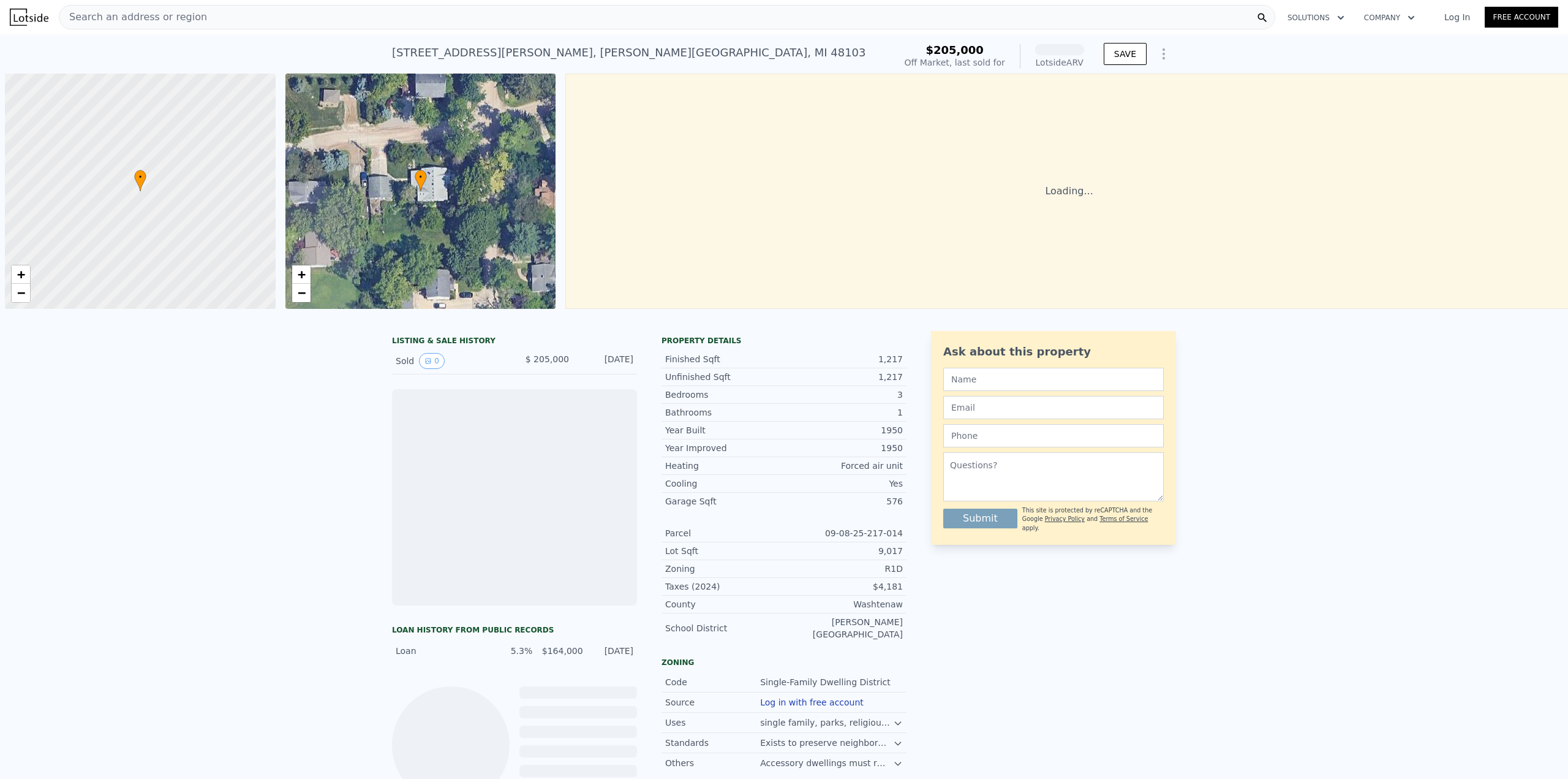
scroll to position [0, 5]
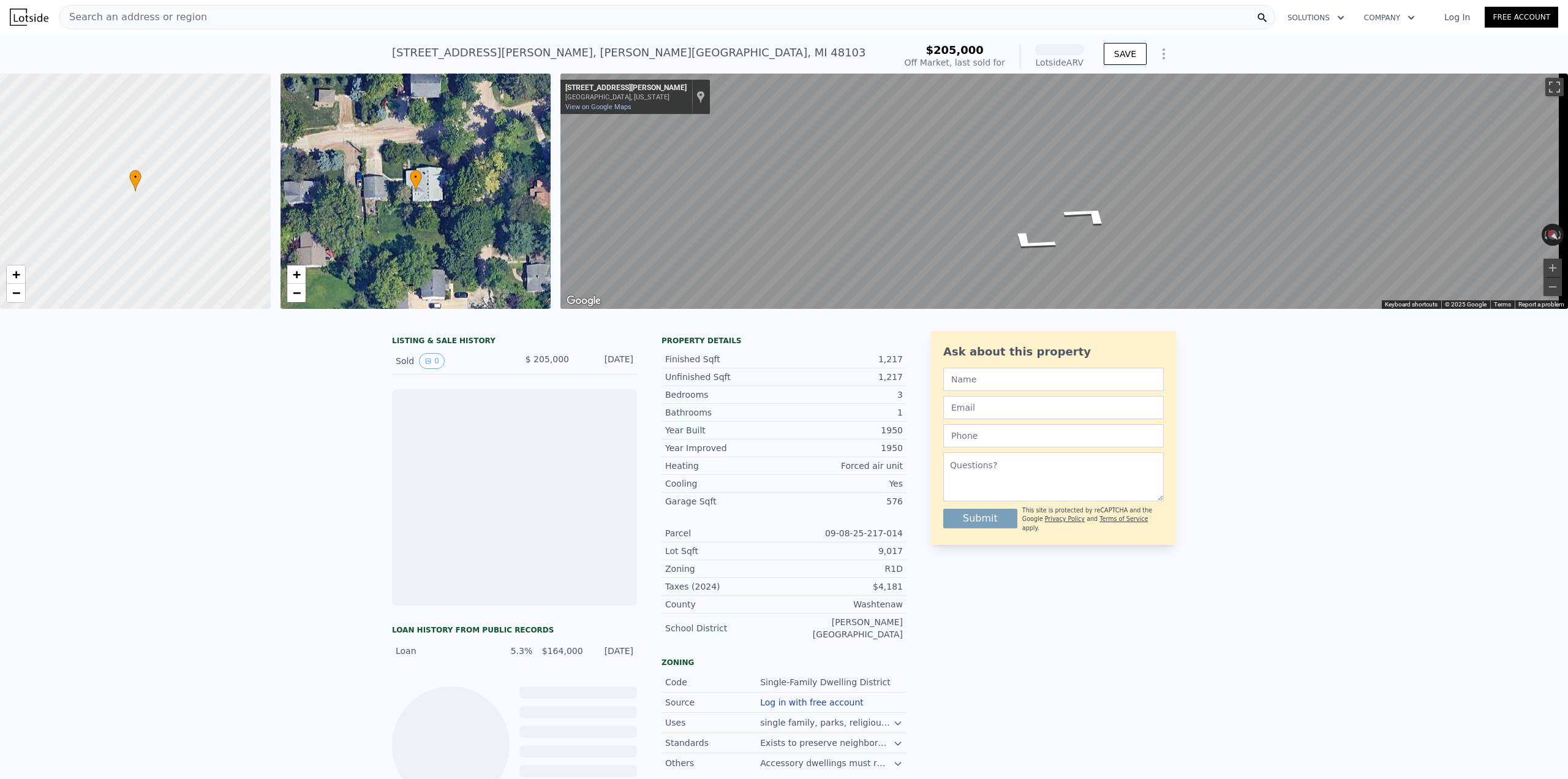
click at [1564, 178] on div "Search an address or region Solutions Company Open main menu Log In Free Accoun…" at bounding box center [784, 389] width 1568 height 779
click at [1534, 228] on div "← Move left → Move right ↑ Move up ↓ Move down + Zoom in - Zoom out 3460 Porter…" at bounding box center [1064, 191] width 1008 height 235
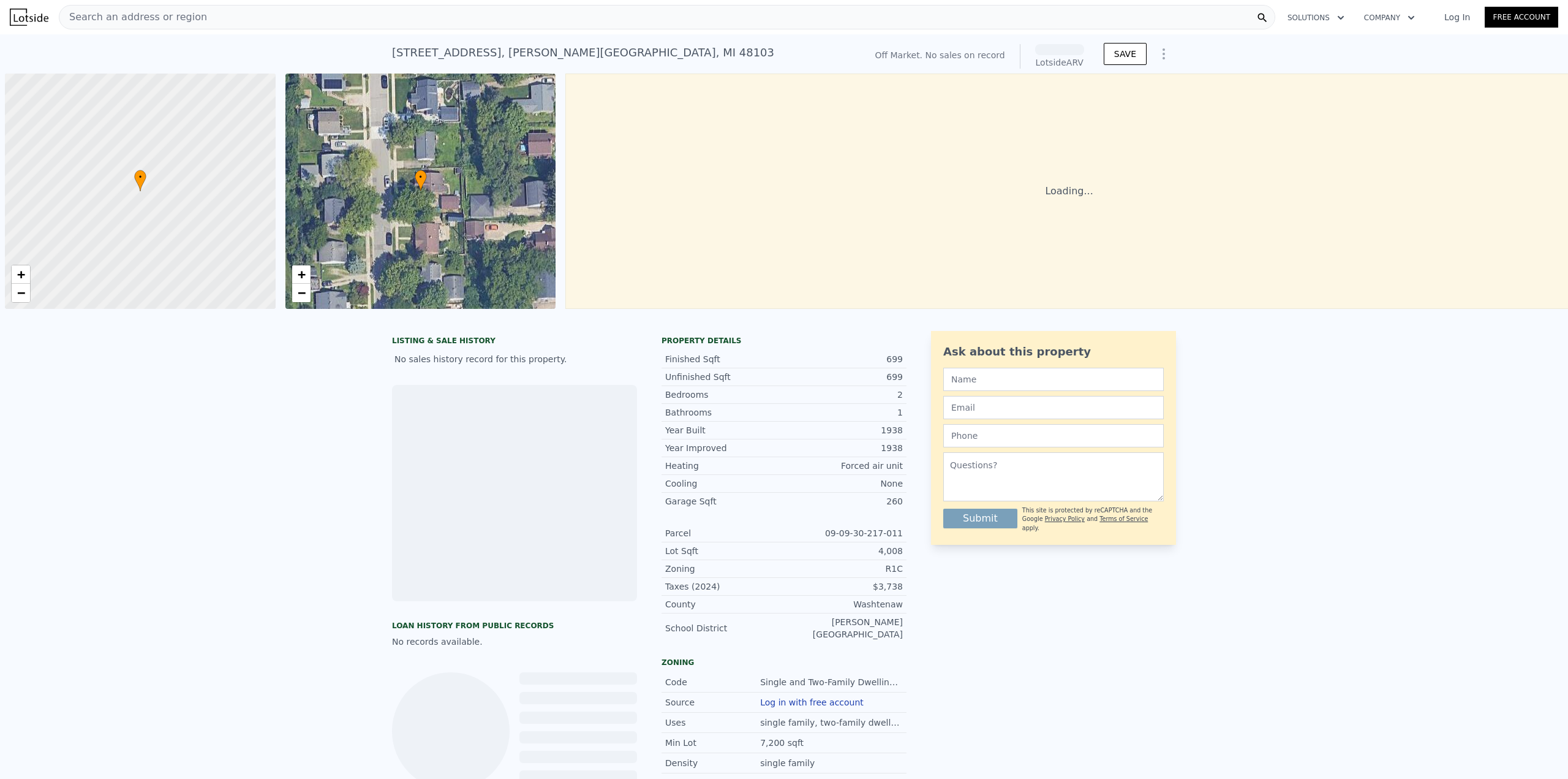
scroll to position [0, 5]
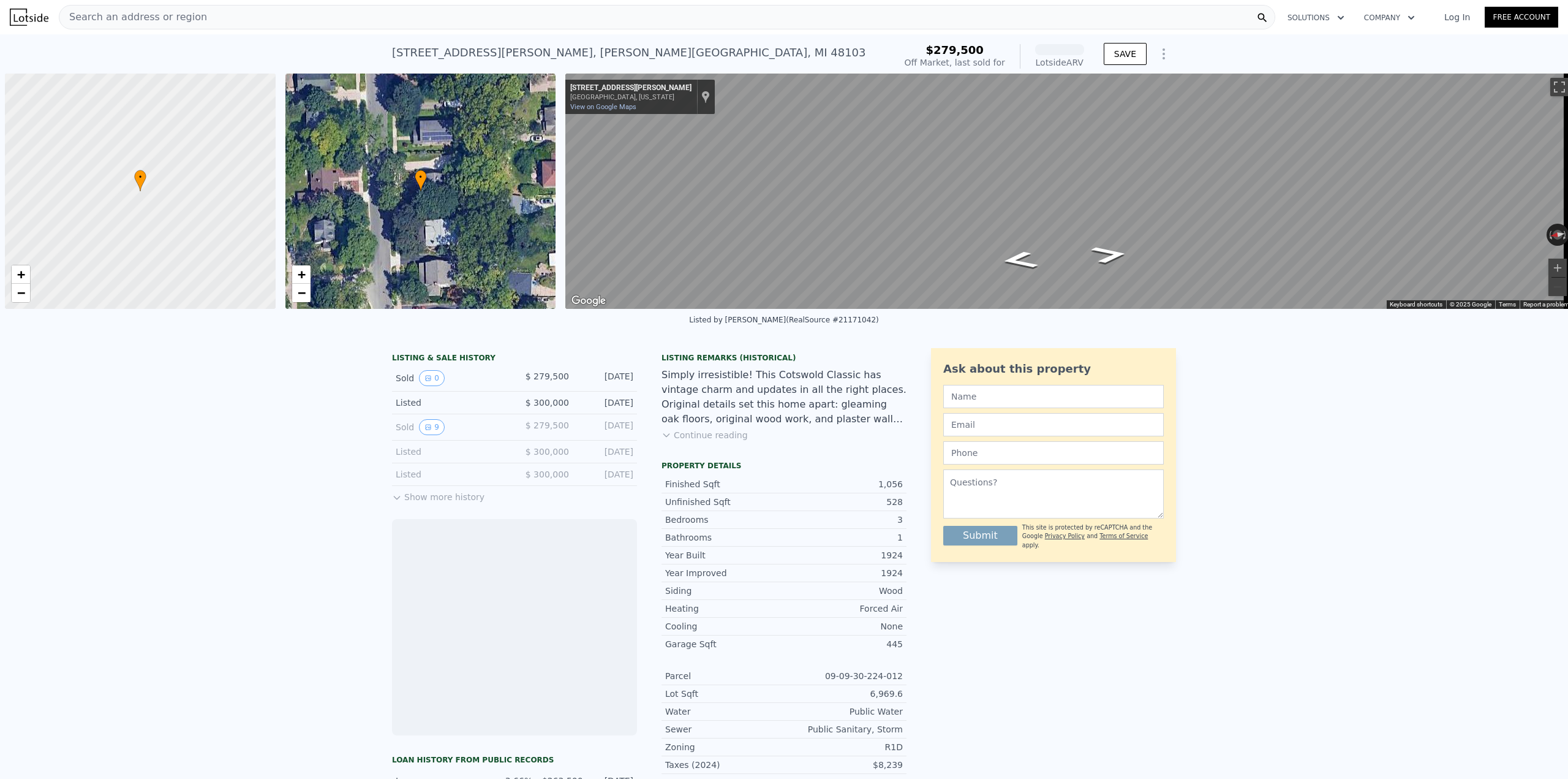
scroll to position [0, 5]
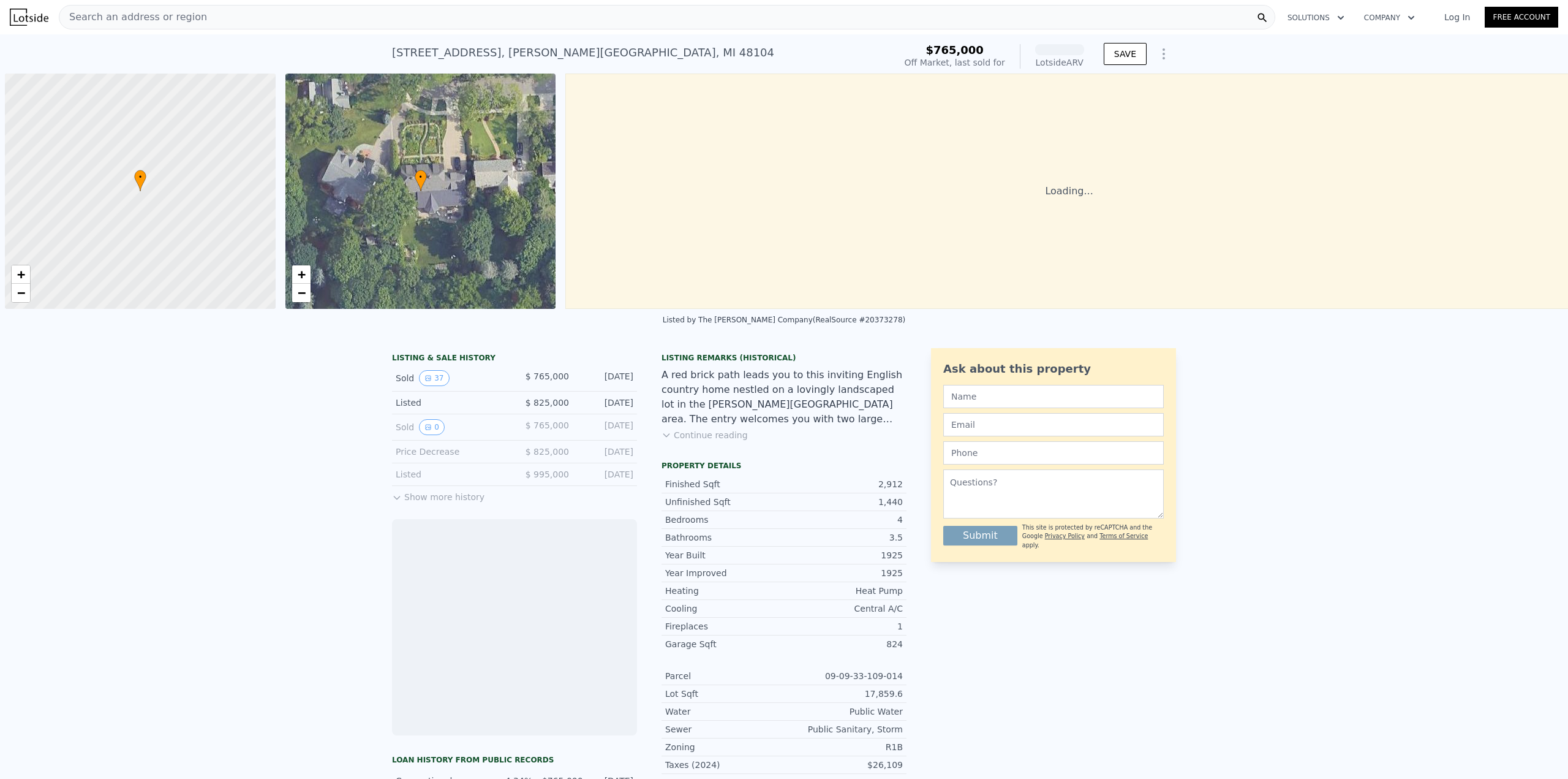
scroll to position [0, 5]
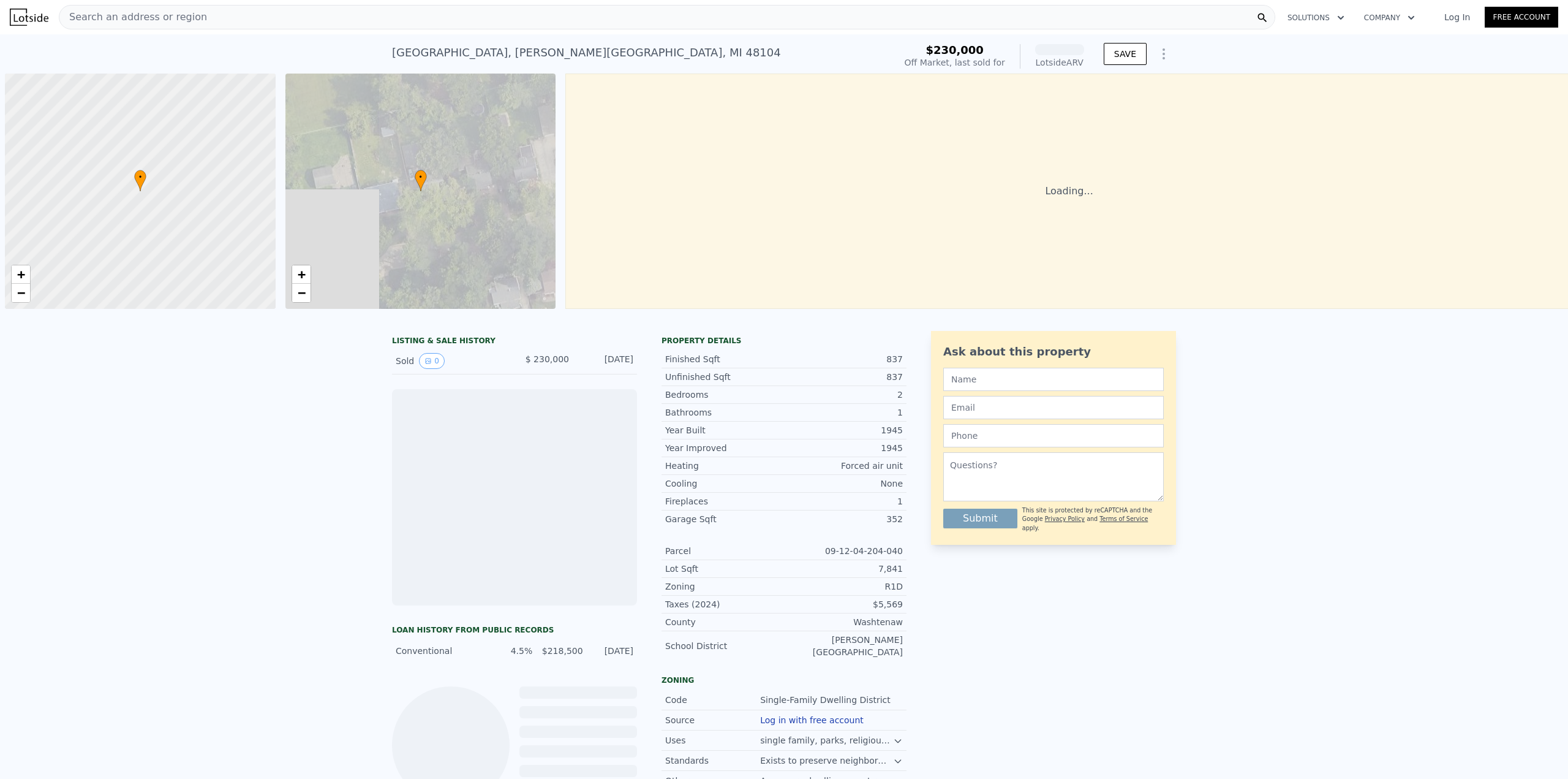
scroll to position [0, 5]
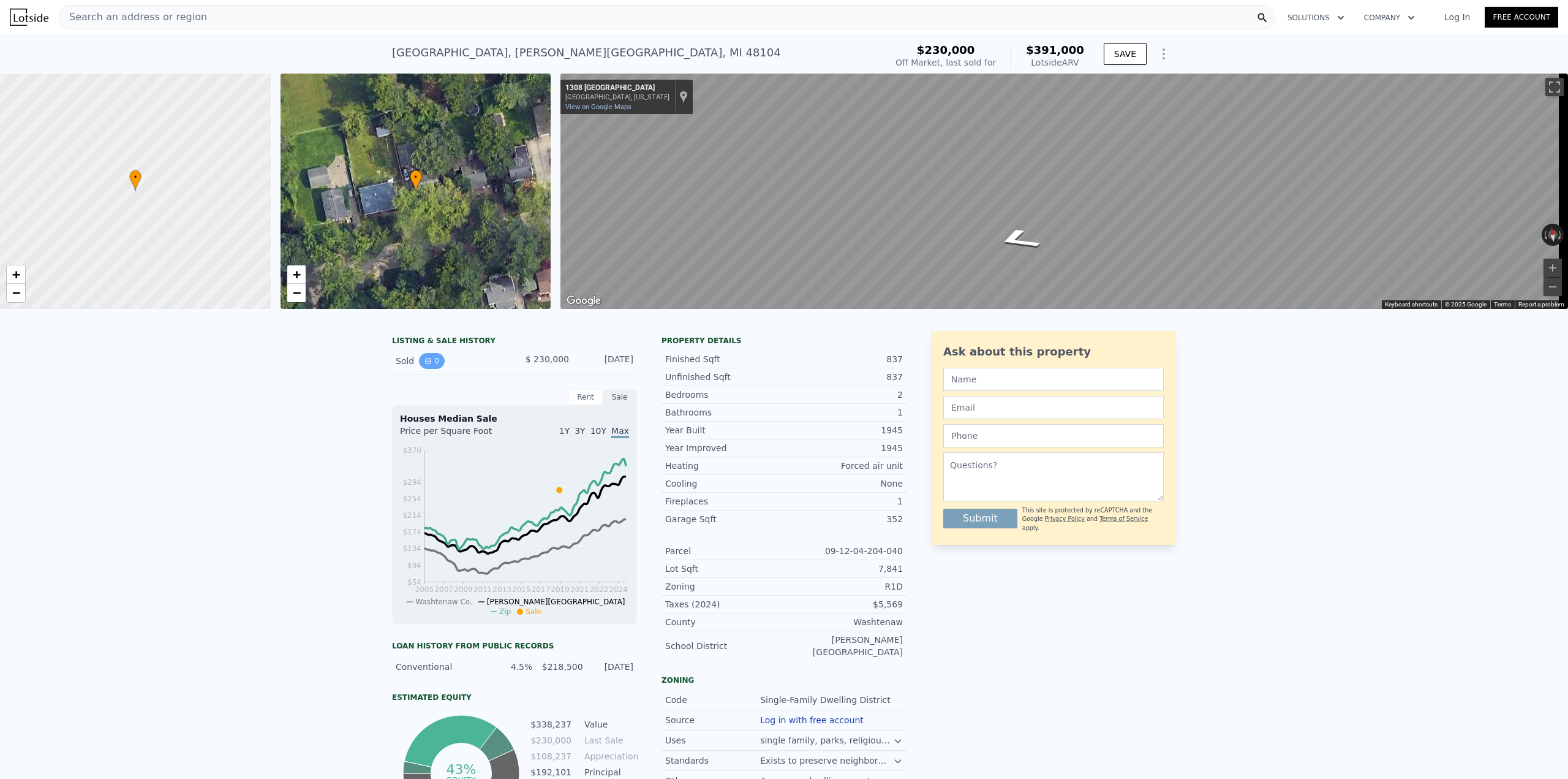
click at [430, 369] on button "0" at bounding box center [431, 360] width 26 height 16
drag, startPoint x: 591, startPoint y: 52, endPoint x: 368, endPoint y: 50, distance: 223.0
click at [368, 50] on div "[STREET_ADDRESS] Sold [DATE] for $230k (~ARV $391k ) $230,000 Off Market, last …" at bounding box center [784, 53] width 1568 height 40
copy div "[STREET_ADDRESS]"
click at [1338, 551] on div "LISTING & SALE HISTORY Sold 0 $ 230,000 [DATE] Rent Sale Rent over time Price p…" at bounding box center [784, 604] width 1568 height 567
